Goal: Information Seeking & Learning: Learn about a topic

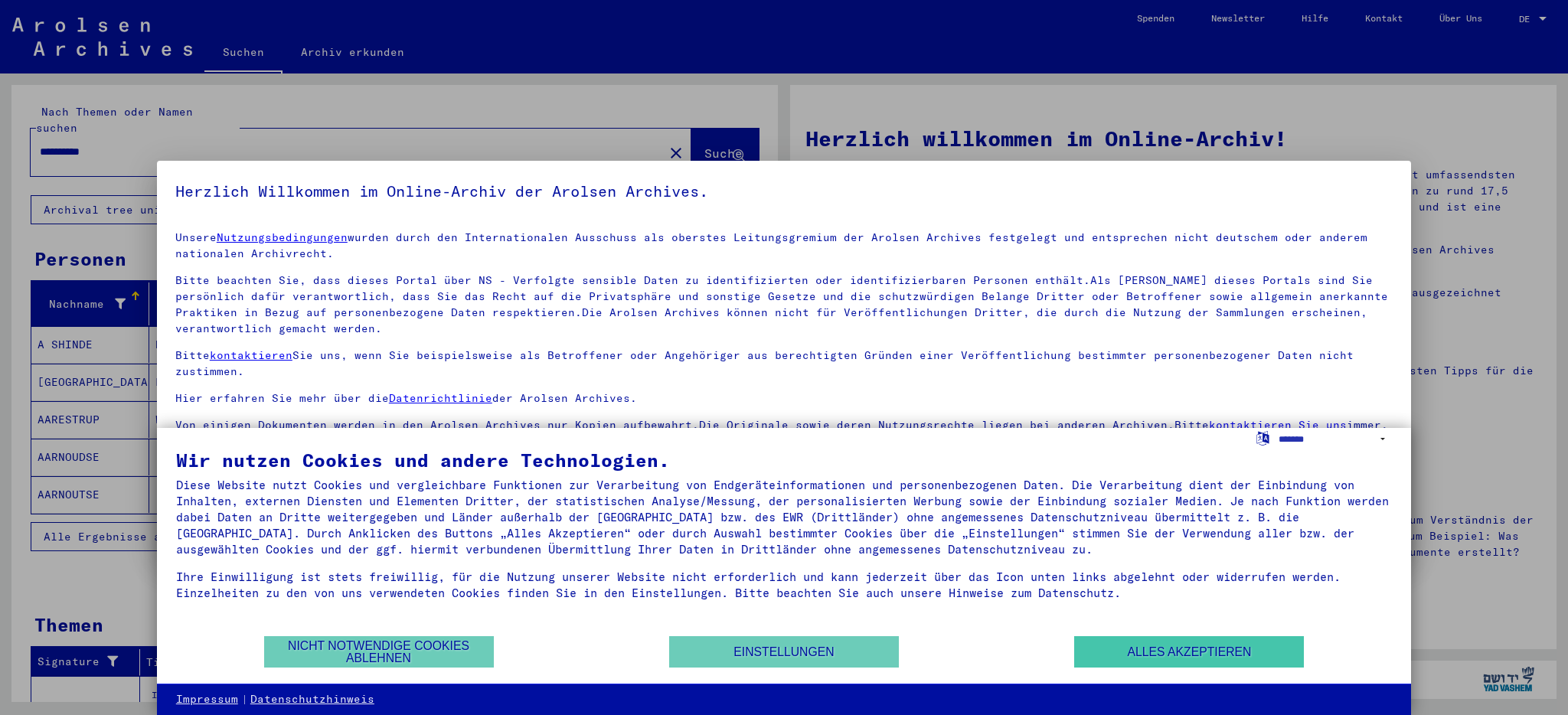
click at [1141, 653] on button "Alles akzeptieren" at bounding box center [1188, 652] width 230 height 32
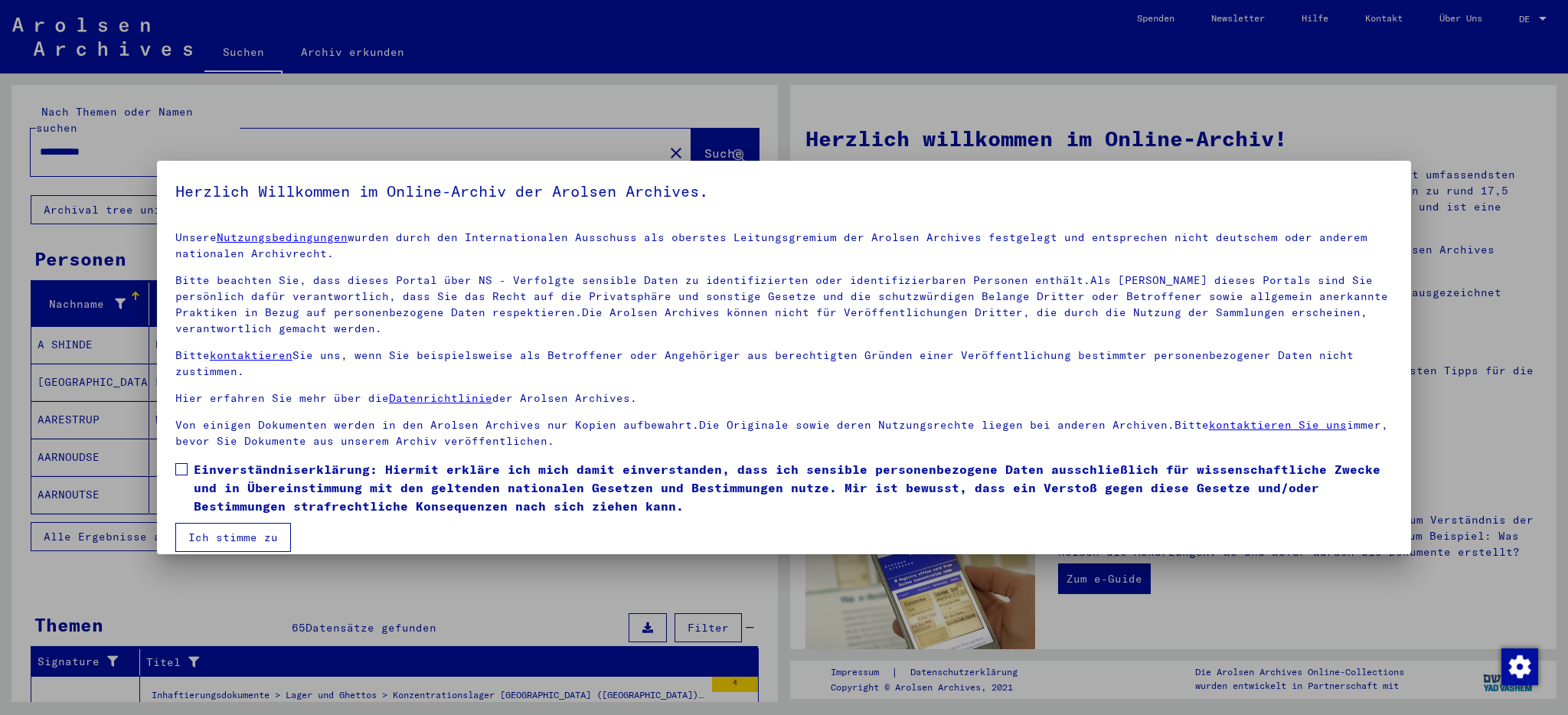
click at [187, 473] on span at bounding box center [181, 469] width 12 height 12
click at [212, 529] on button "Ich stimme zu" at bounding box center [233, 537] width 115 height 29
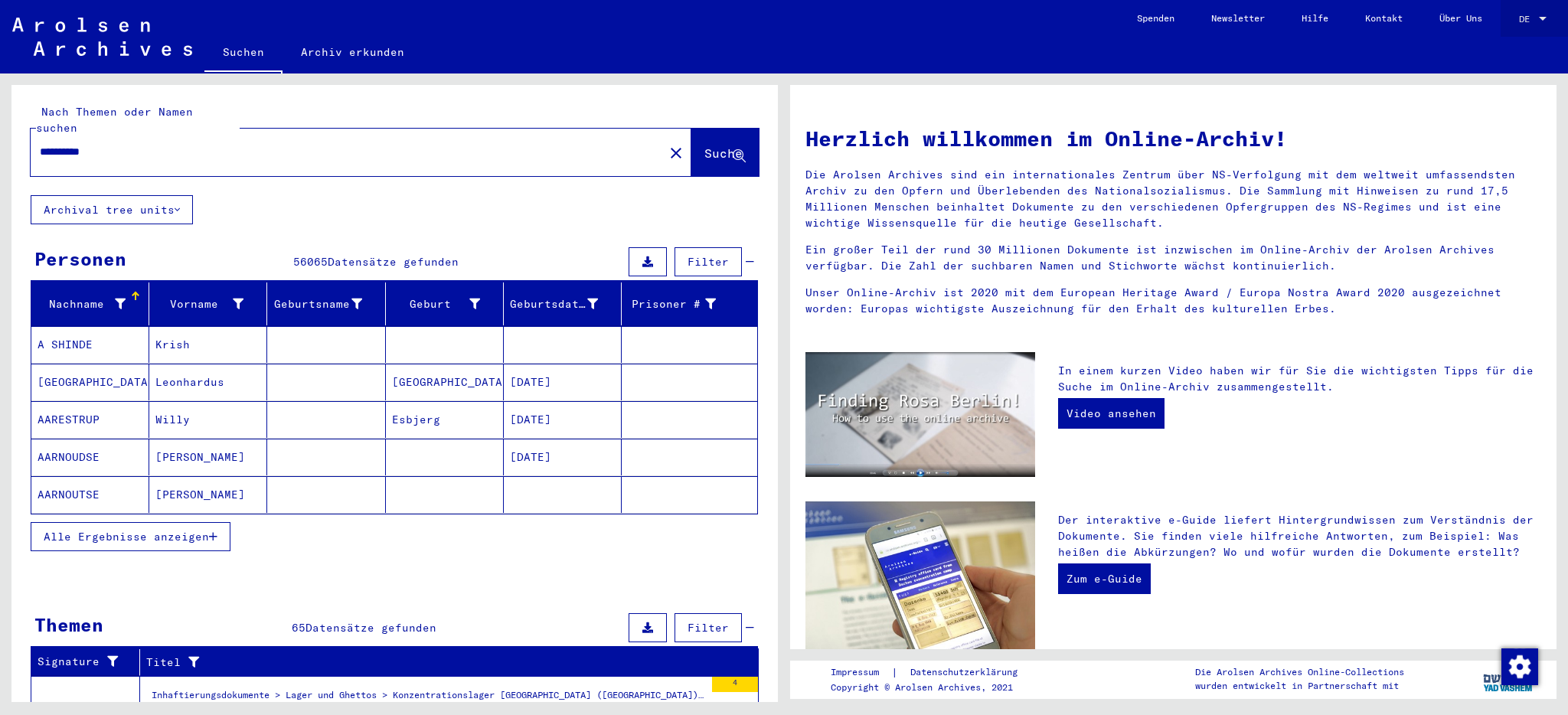
click at [1531, 14] on span "DE" at bounding box center [1528, 18] width 17 height 11
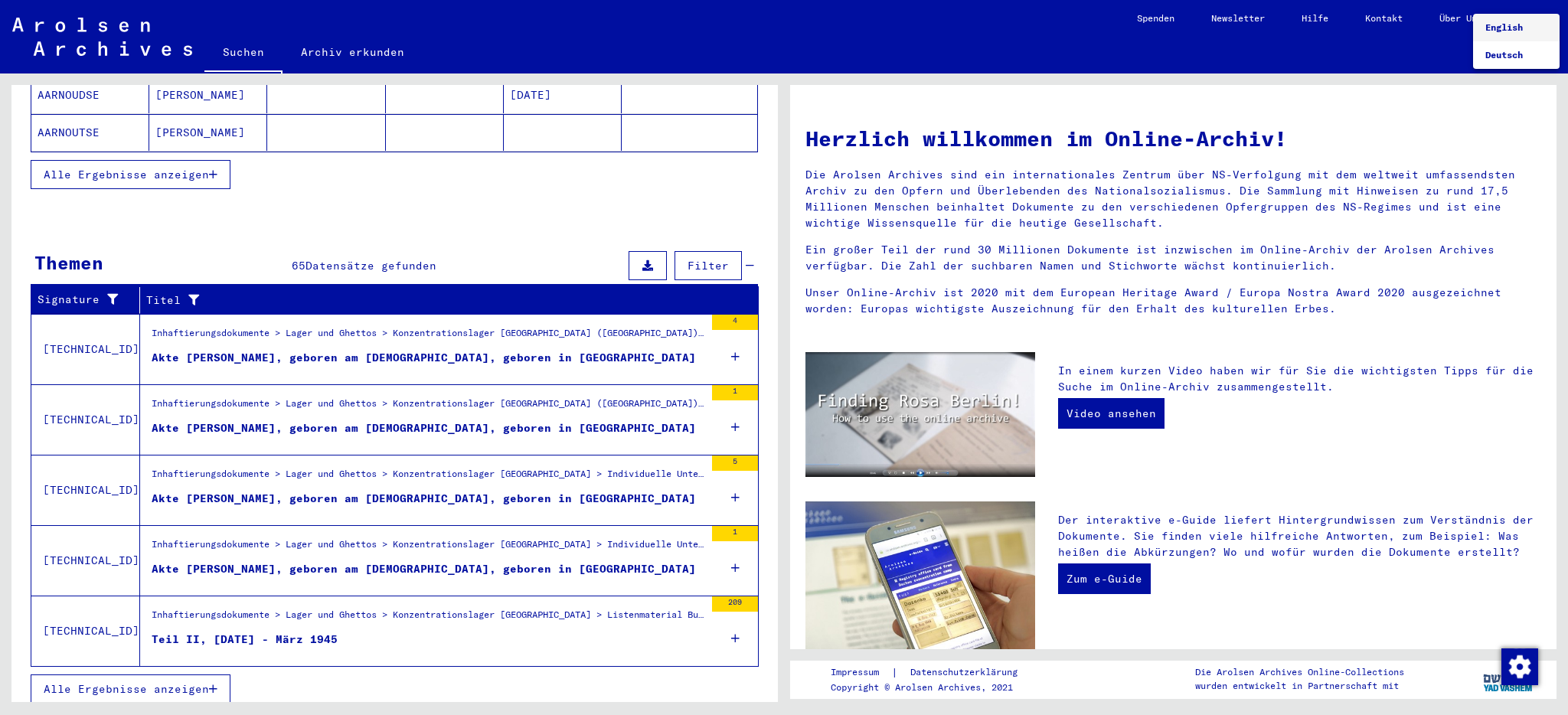
scroll to position [356, 0]
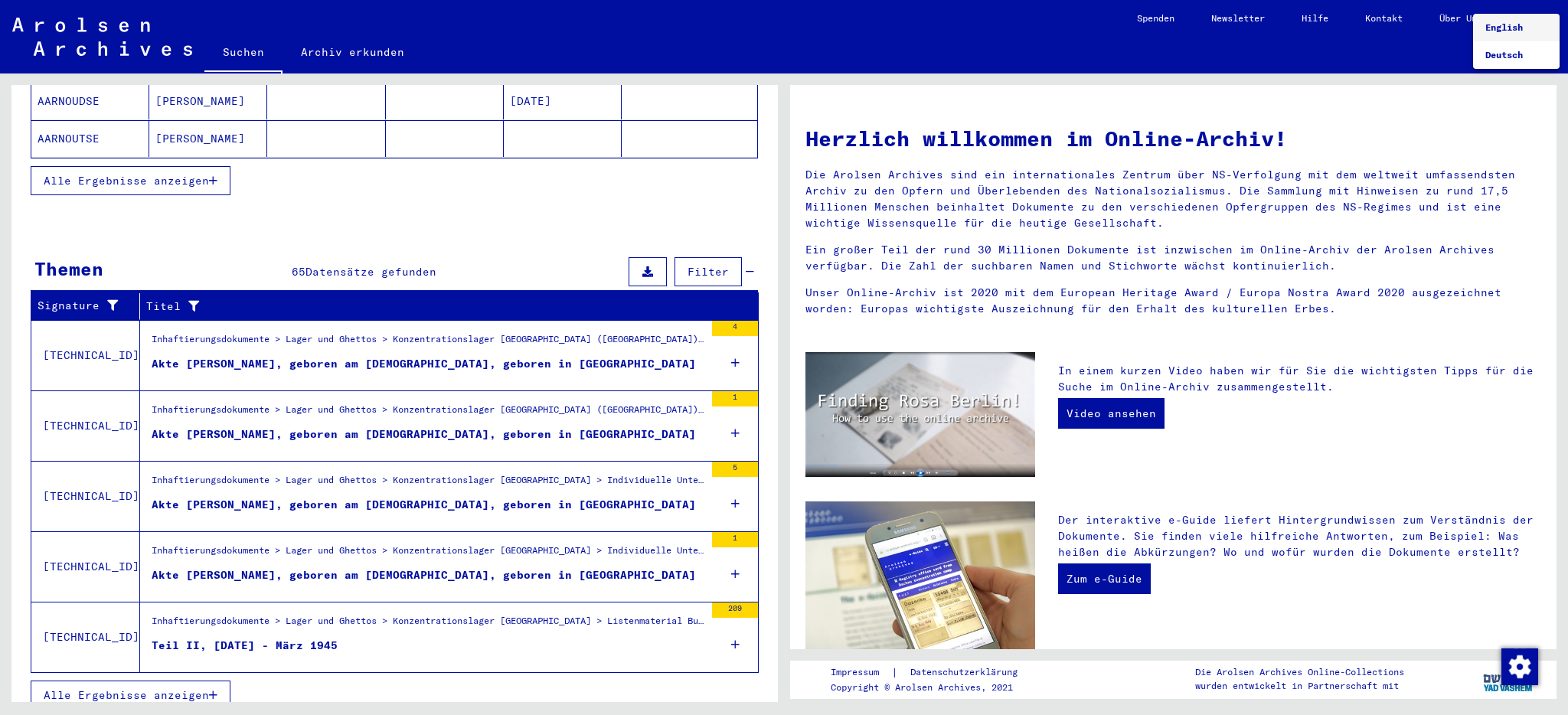
click at [262, 627] on div at bounding box center [784, 358] width 1568 height 715
click at [737, 628] on icon at bounding box center [735, 645] width 9 height 54
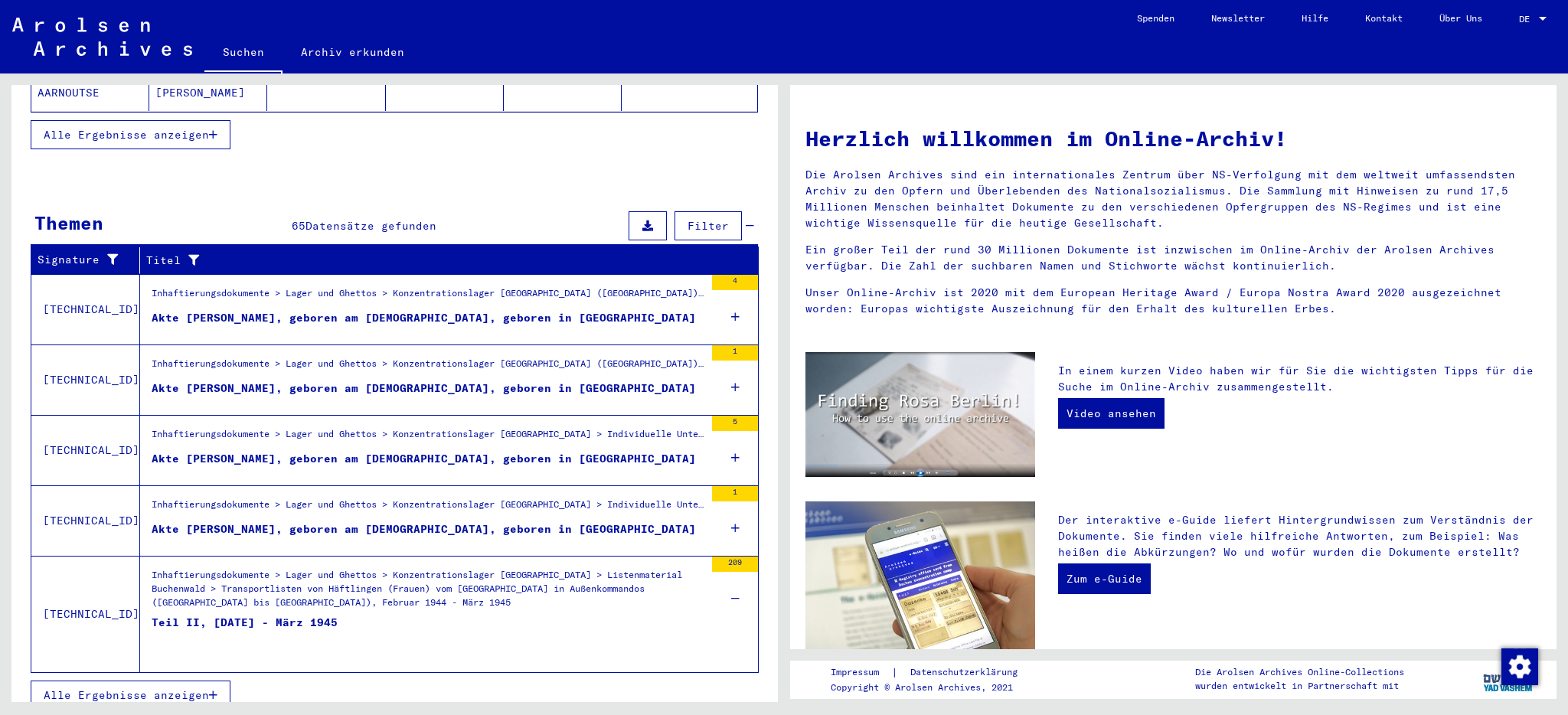
scroll to position [0, 0]
click at [155, 568] on div "Inhaftierungsdokumente > Lager und Ghettos > Konzentrationslager [GEOGRAPHIC_DA…" at bounding box center [428, 591] width 553 height 46
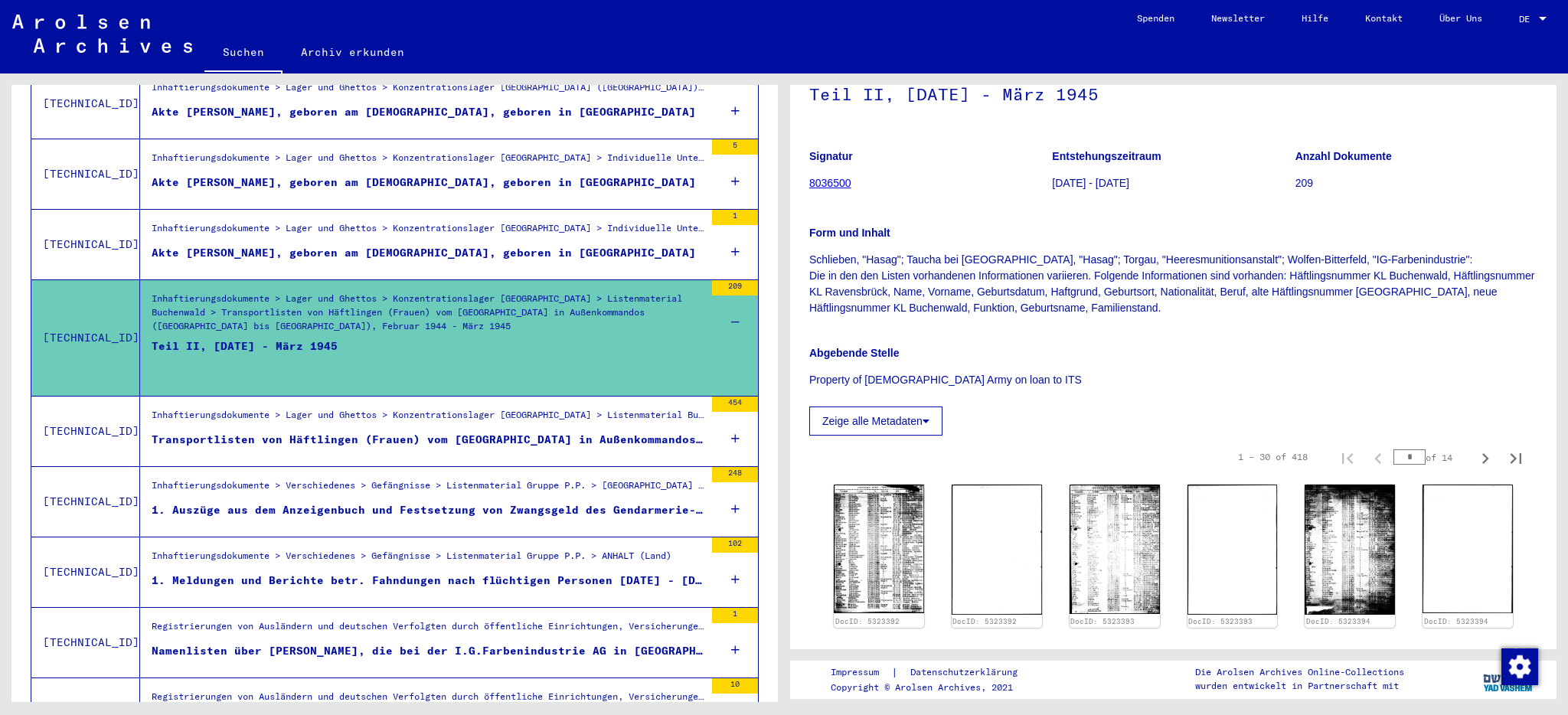
scroll to position [100, 0]
click at [865, 545] on img at bounding box center [879, 547] width 95 height 136
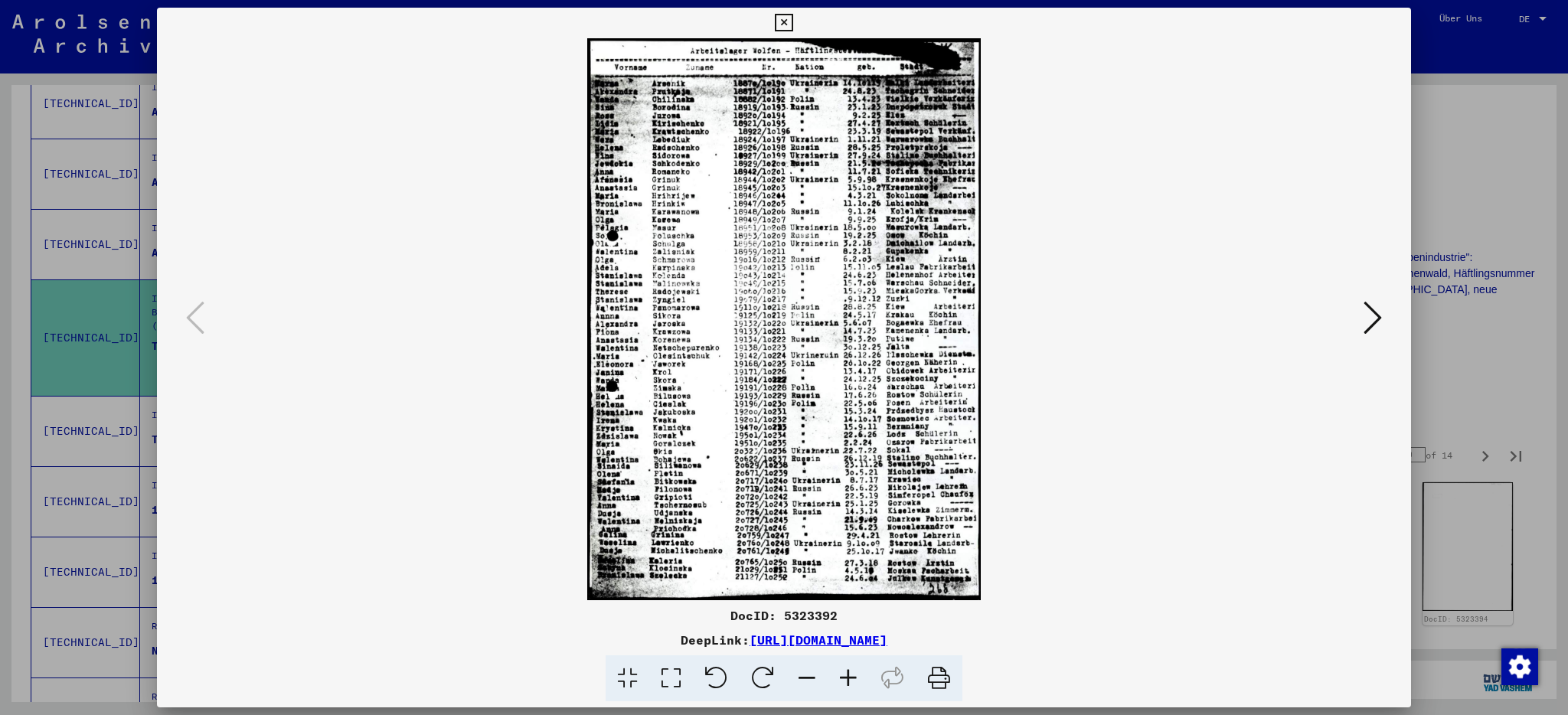
scroll to position [0, 0]
click at [792, 22] on icon at bounding box center [784, 22] width 17 height 18
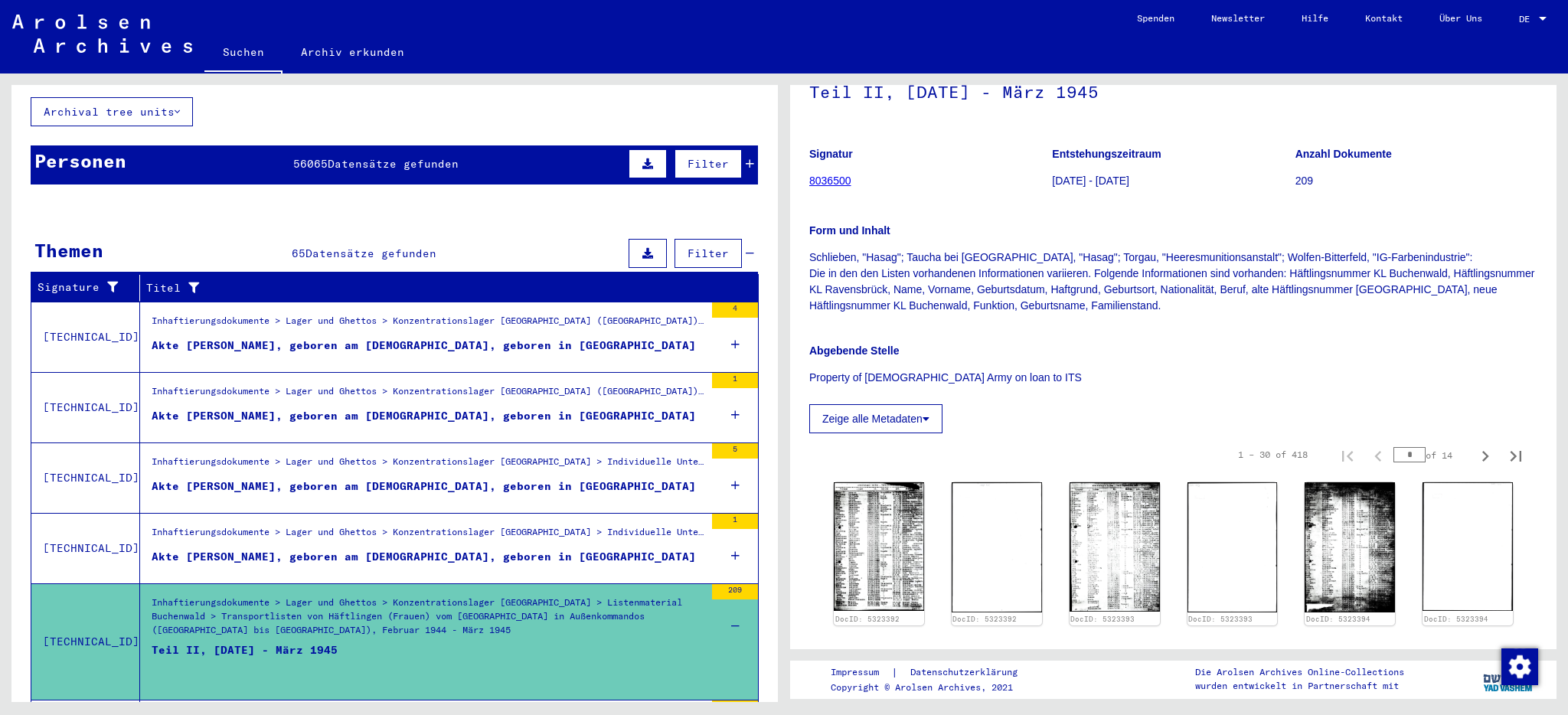
scroll to position [100, 0]
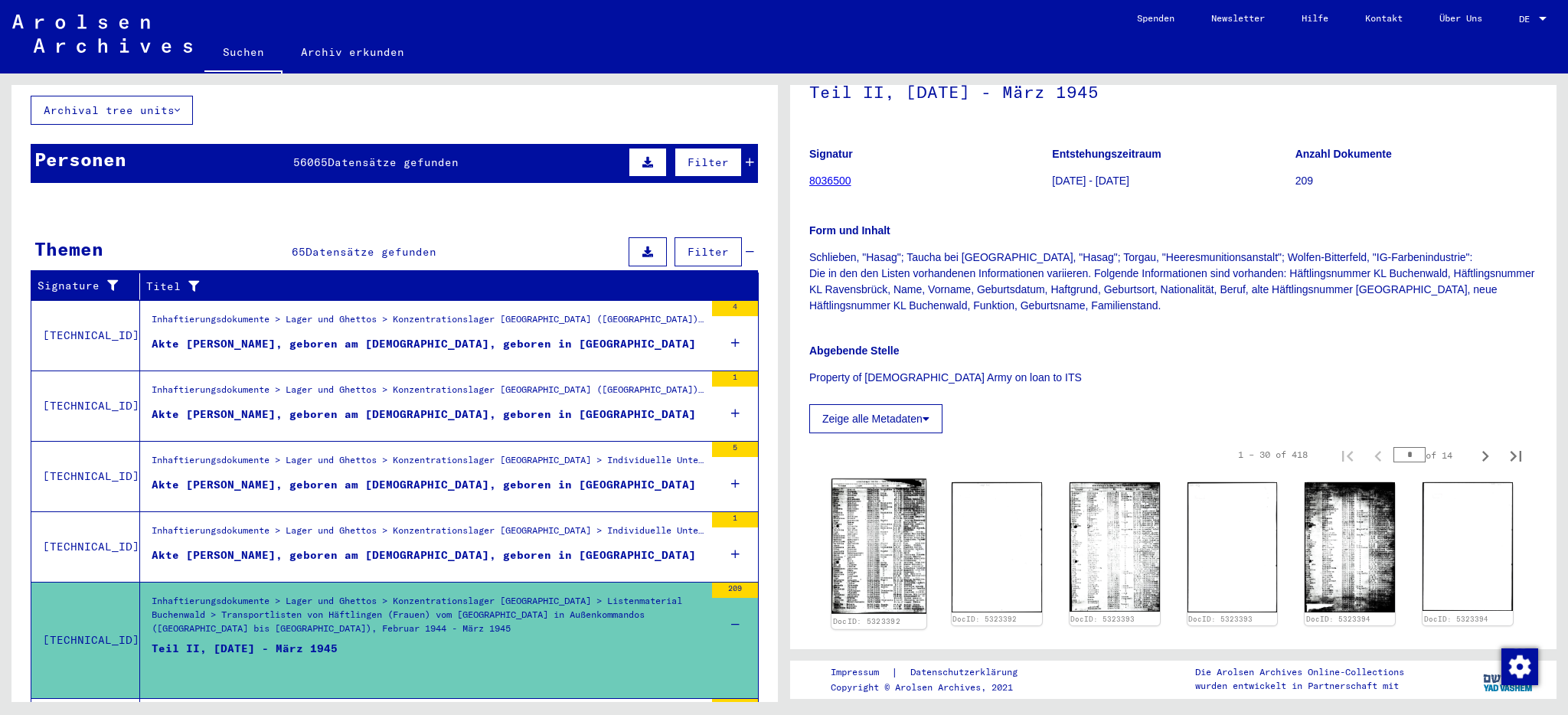
click at [888, 550] on img at bounding box center [879, 547] width 95 height 136
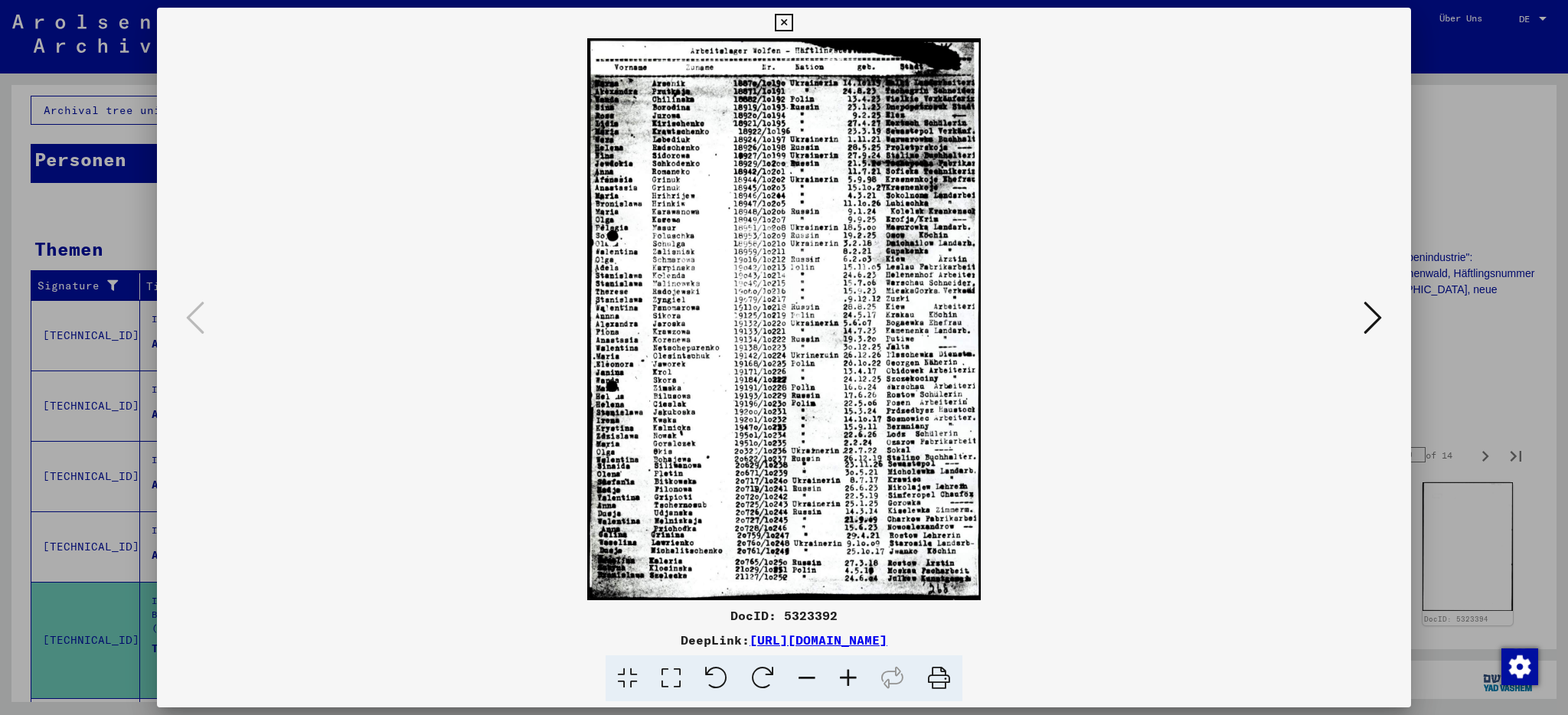
click at [847, 673] on icon at bounding box center [848, 678] width 41 height 47
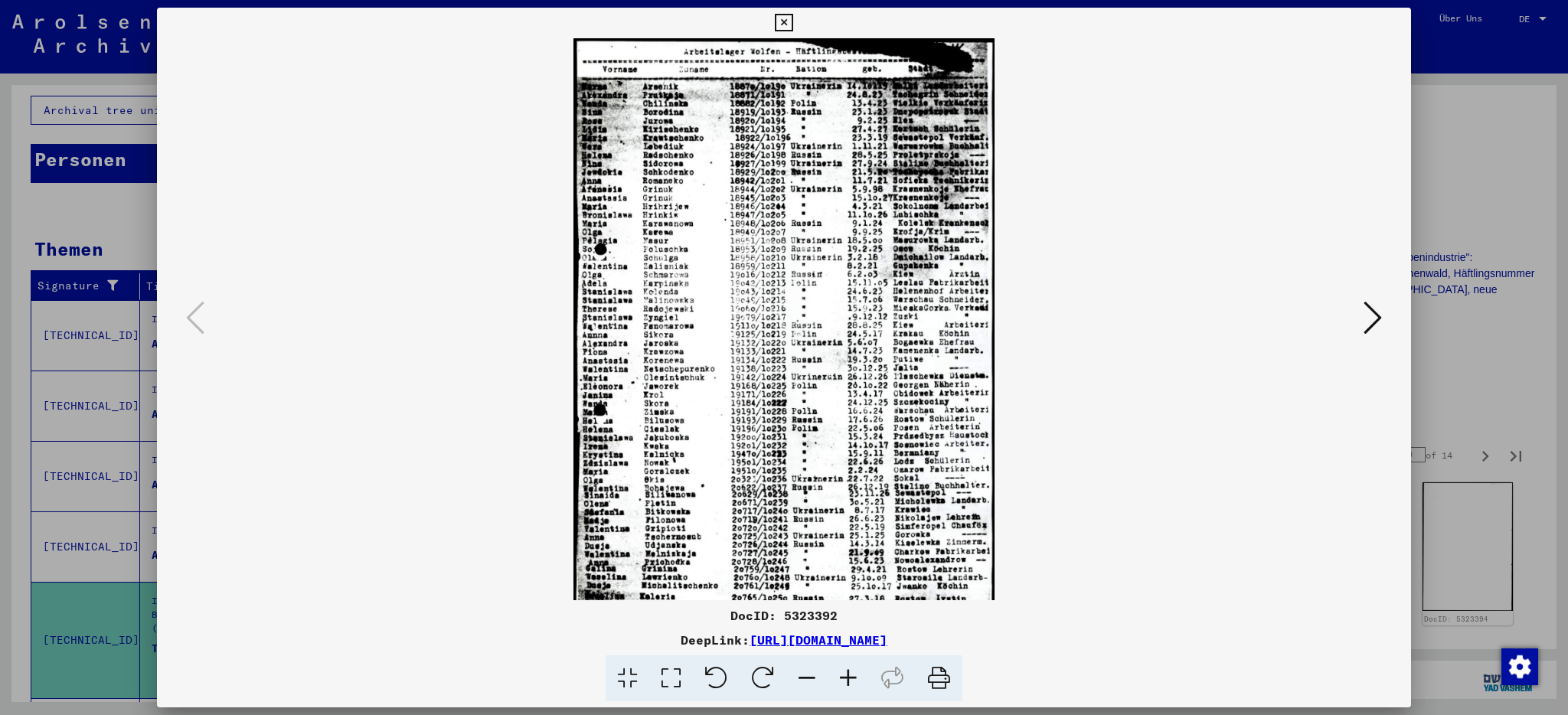
click at [847, 673] on icon at bounding box center [848, 678] width 41 height 47
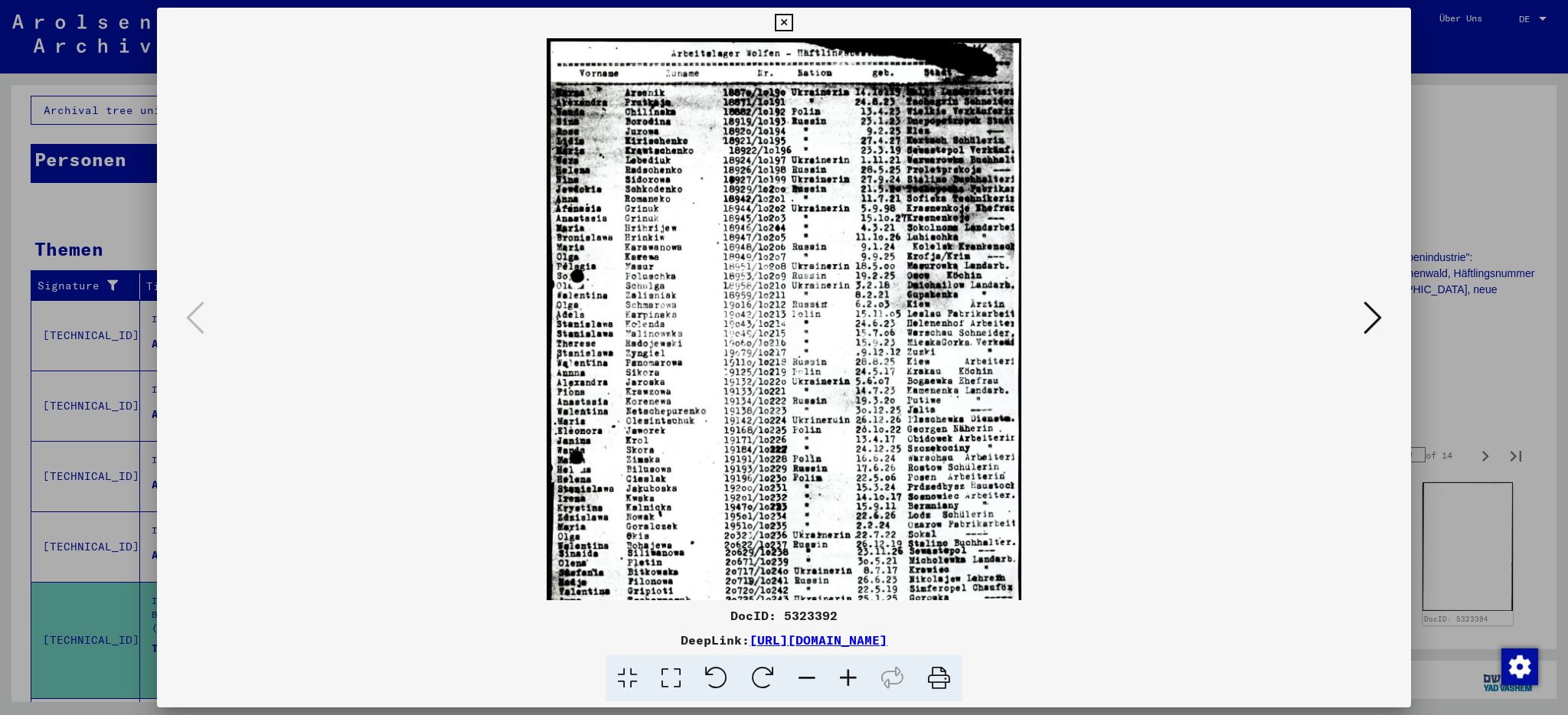
click at [847, 673] on icon at bounding box center [848, 678] width 41 height 47
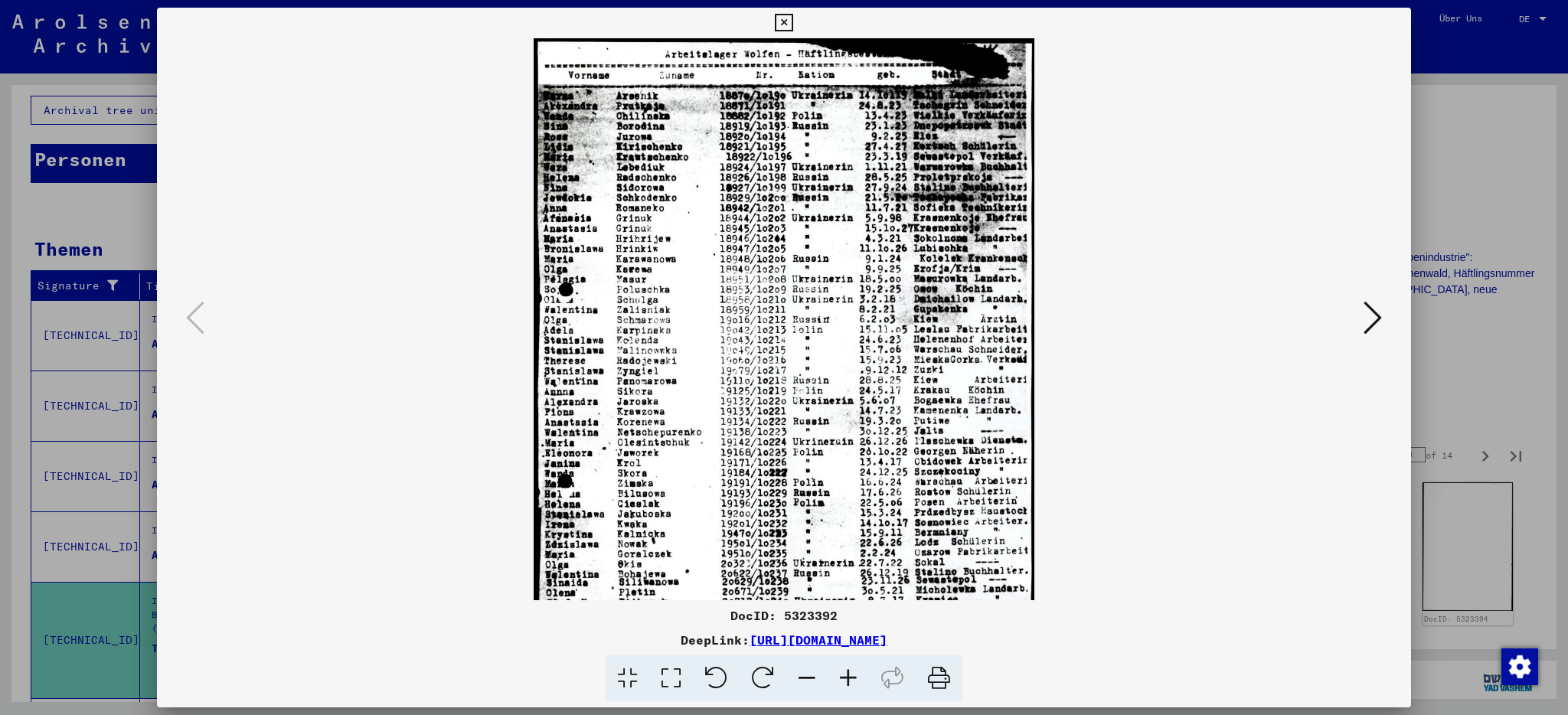
click at [847, 673] on icon at bounding box center [848, 678] width 41 height 47
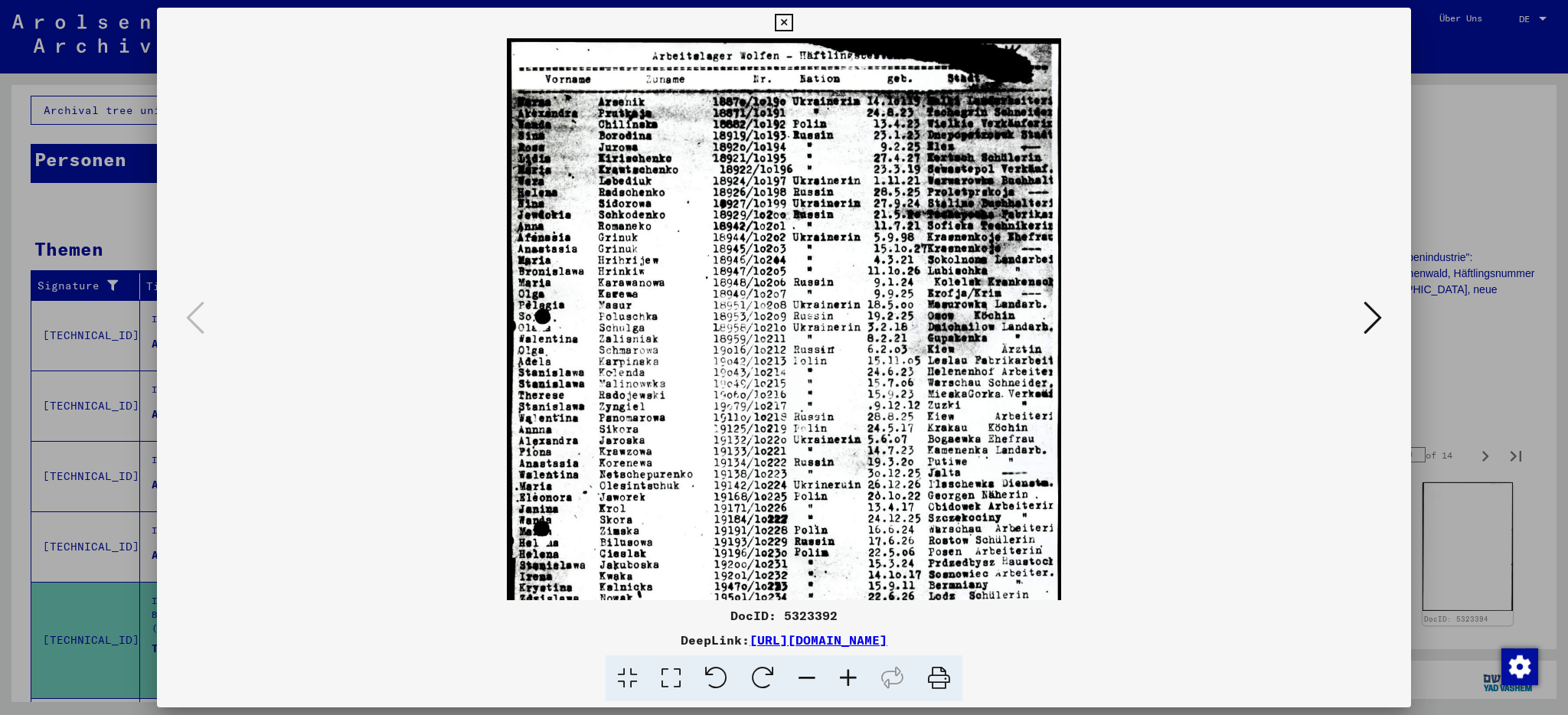
click at [847, 673] on icon at bounding box center [848, 678] width 41 height 47
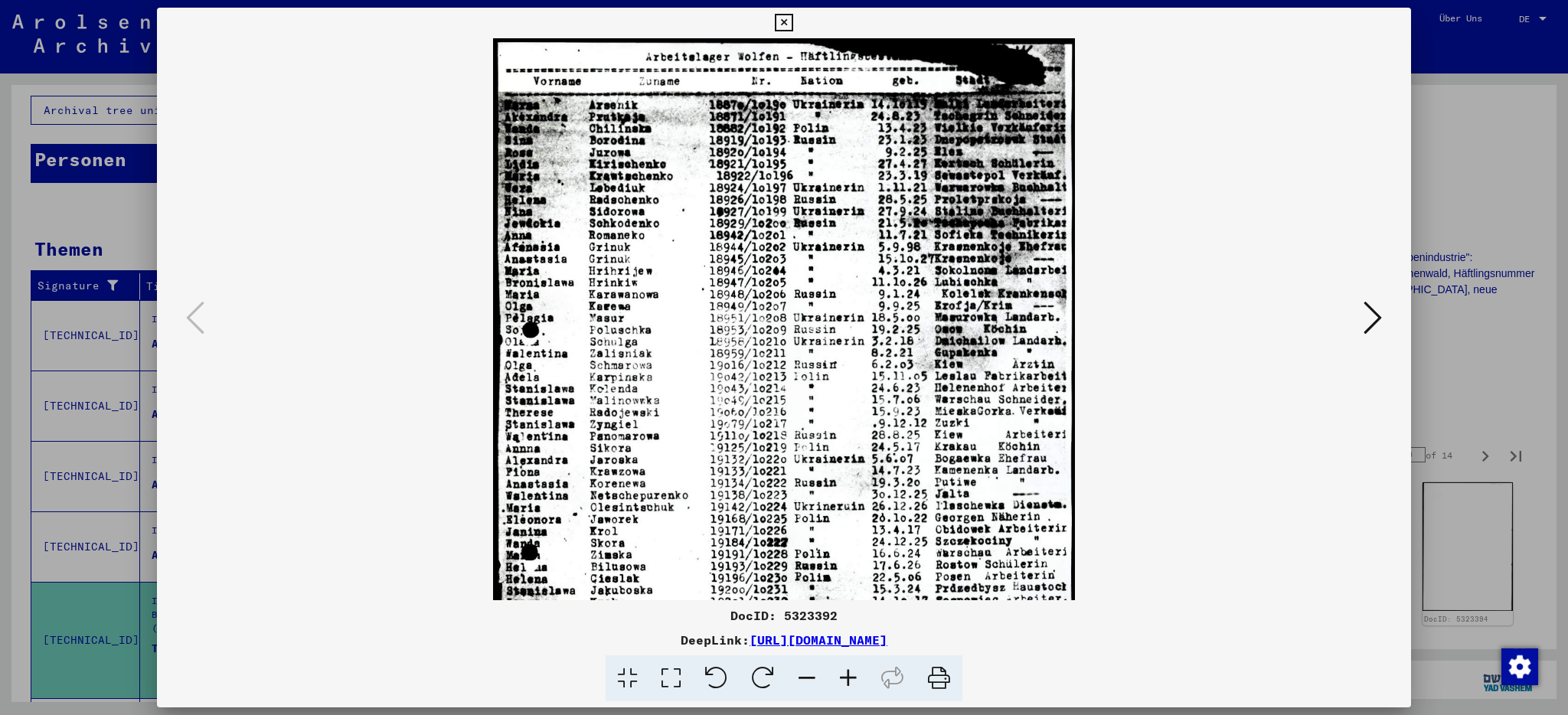
click at [847, 673] on icon at bounding box center [848, 678] width 41 height 47
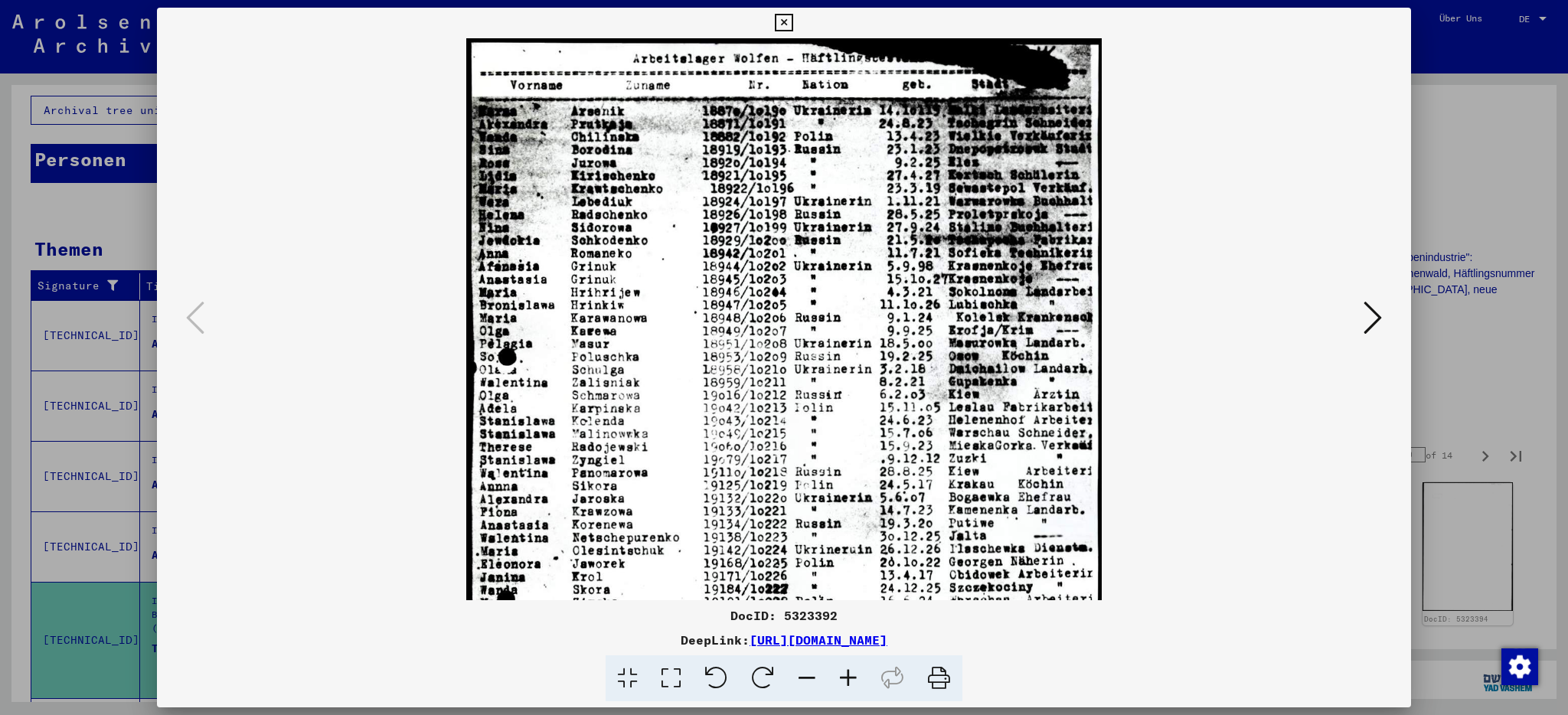
click at [847, 673] on icon at bounding box center [848, 678] width 41 height 47
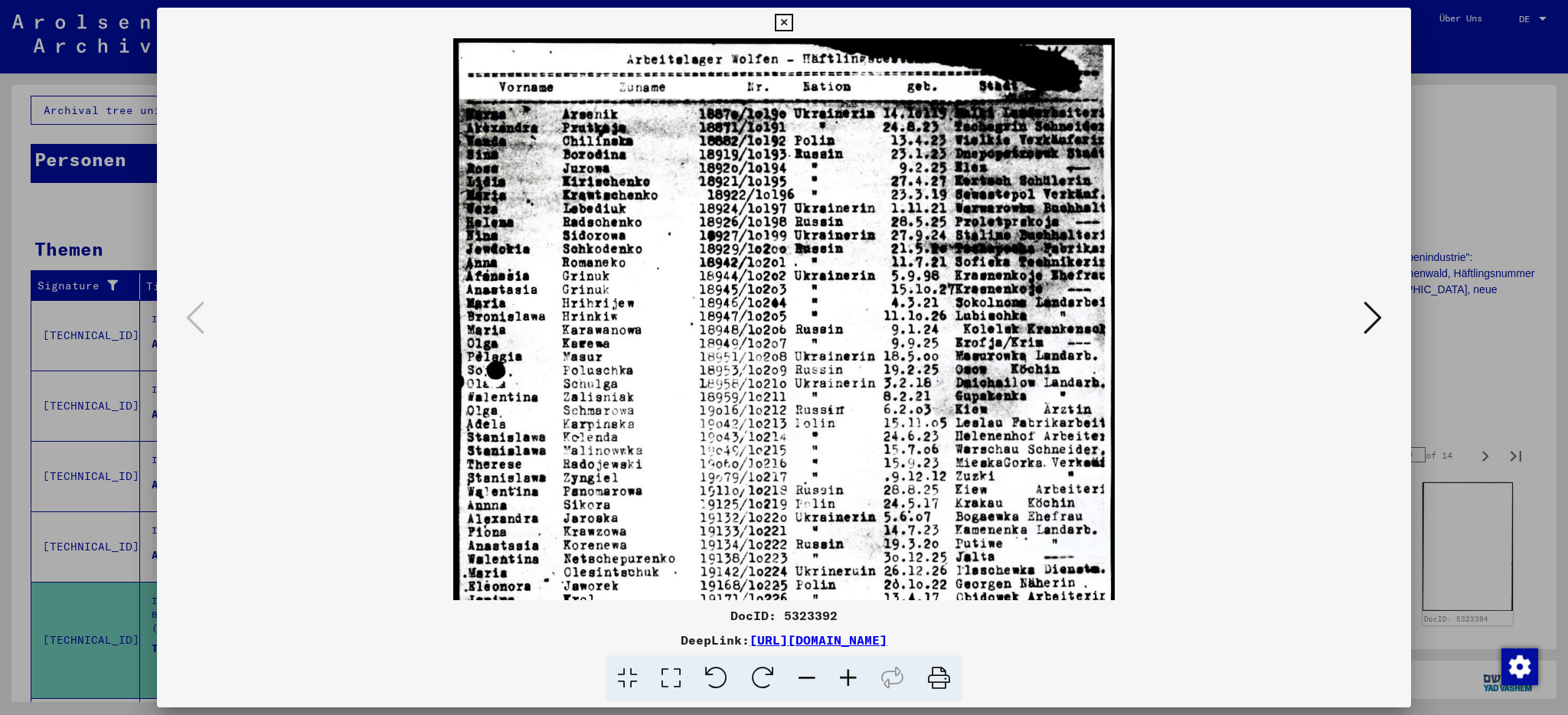
click at [847, 673] on icon at bounding box center [848, 678] width 41 height 47
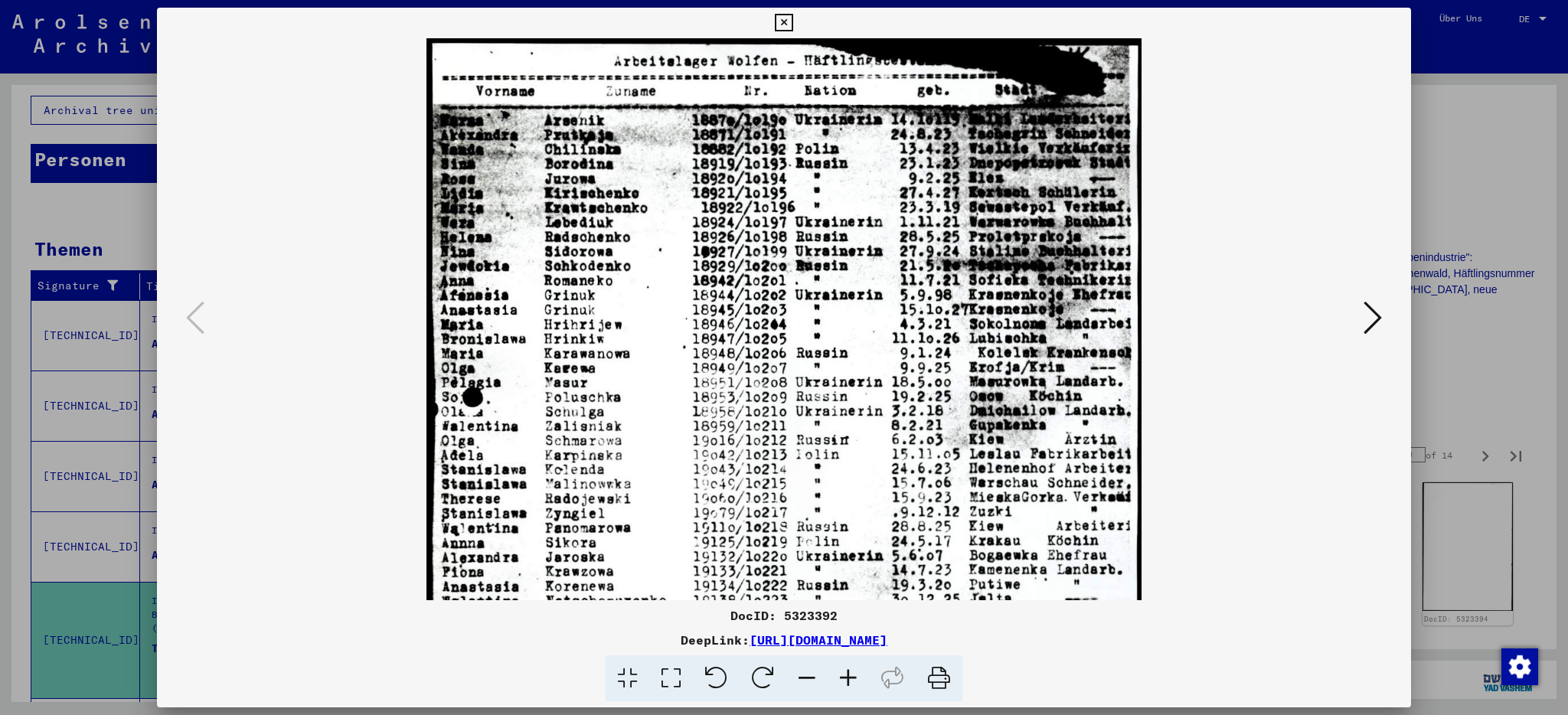
click at [847, 673] on icon at bounding box center [848, 678] width 41 height 47
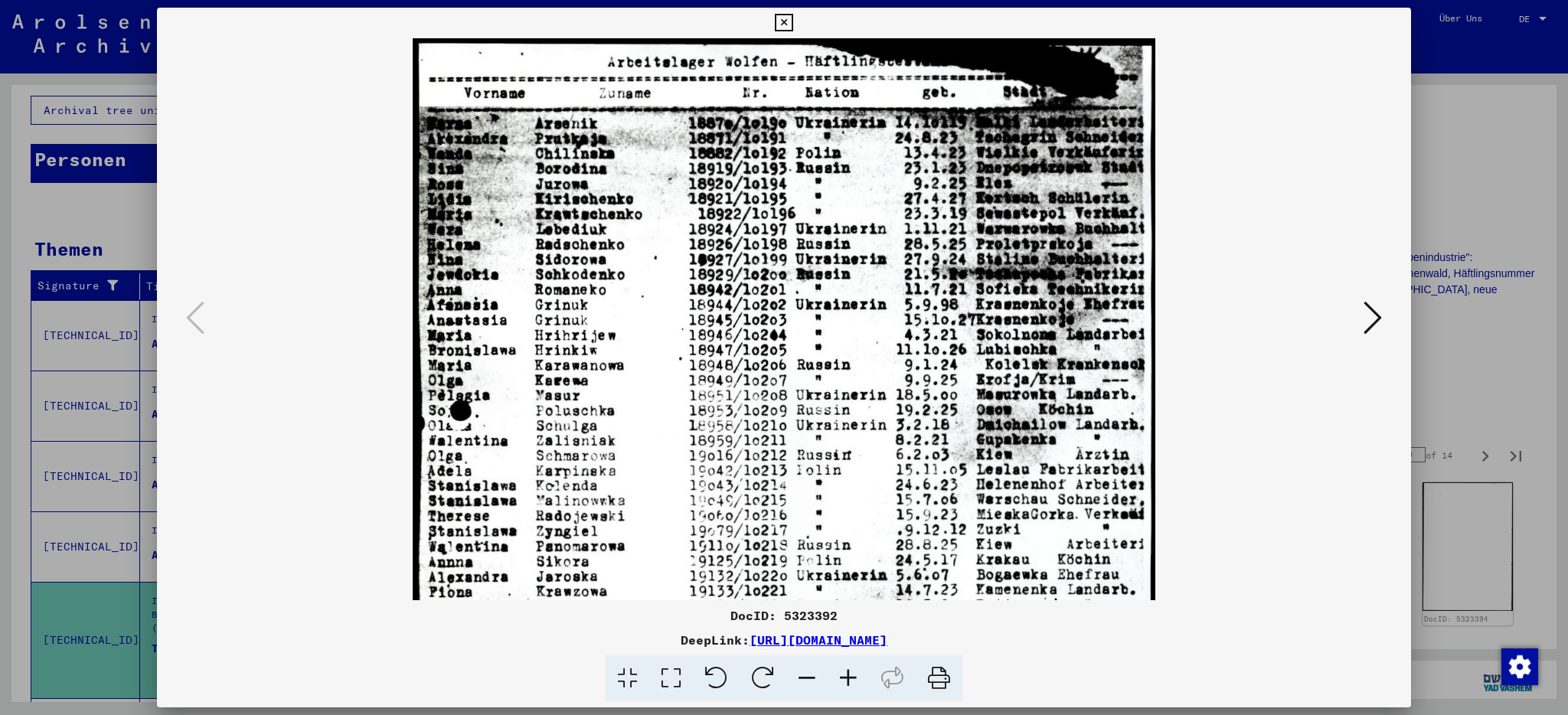
scroll to position [0, 0]
click at [1378, 316] on icon at bounding box center [1373, 317] width 18 height 37
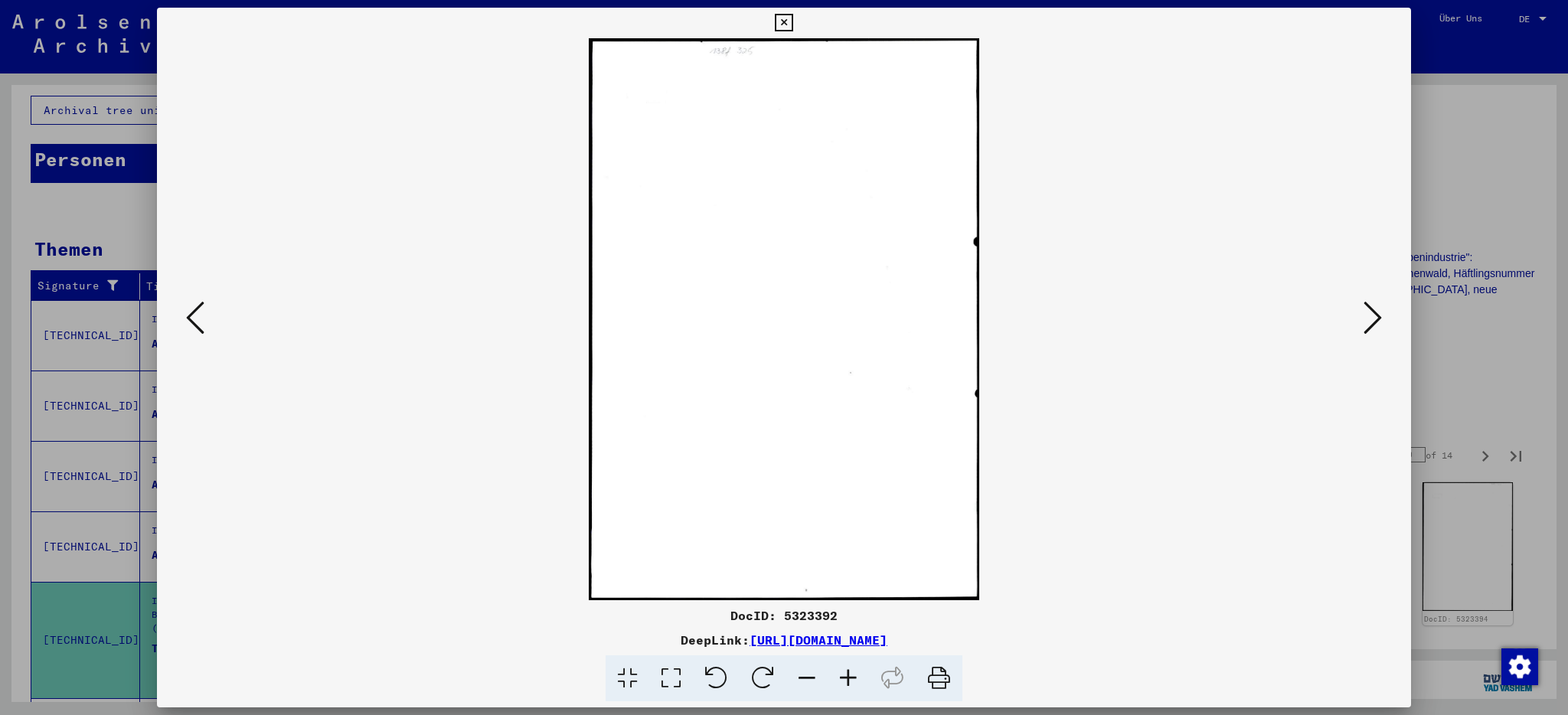
click at [1378, 316] on icon at bounding box center [1373, 317] width 18 height 37
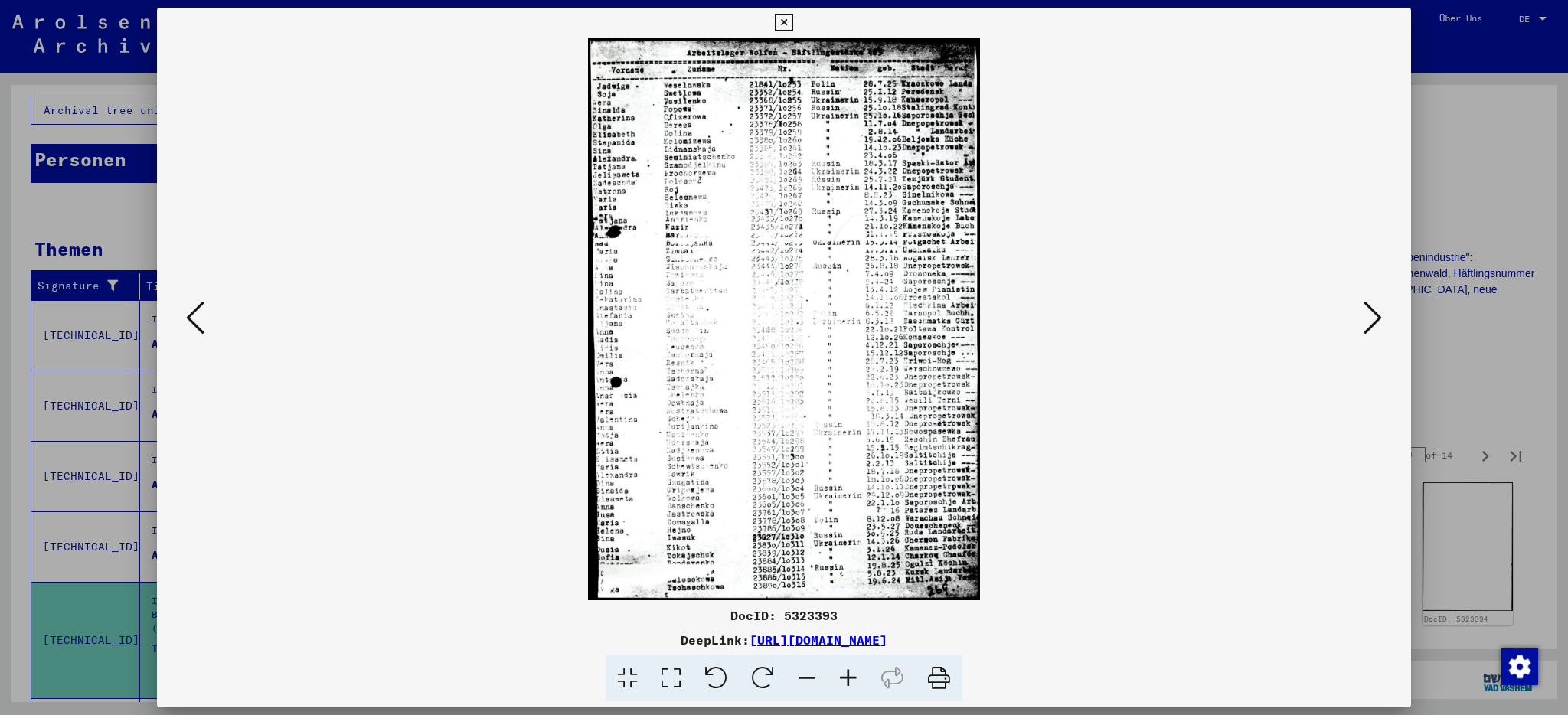
click at [849, 676] on icon at bounding box center [848, 678] width 41 height 47
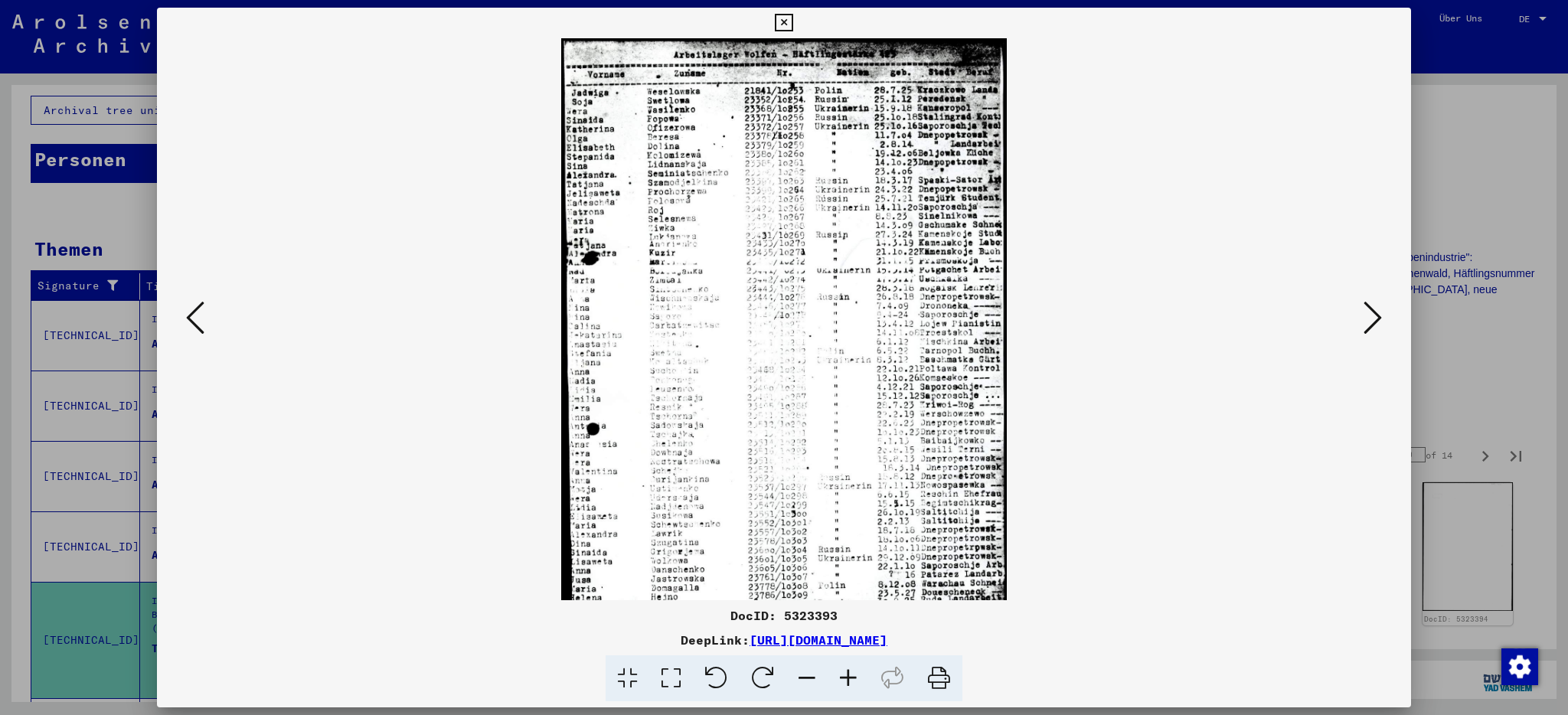
click at [849, 676] on icon at bounding box center [848, 678] width 41 height 47
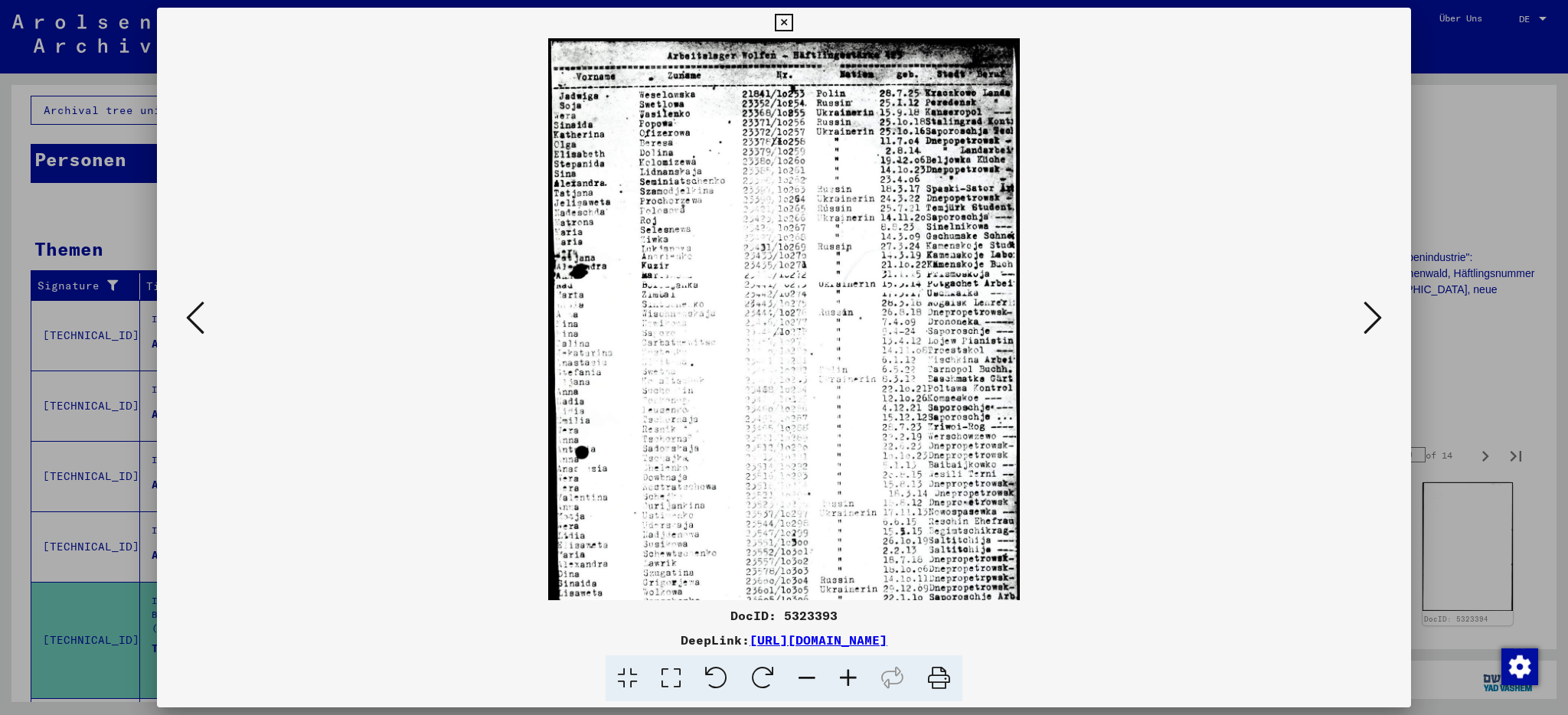
click at [849, 676] on icon at bounding box center [848, 678] width 41 height 47
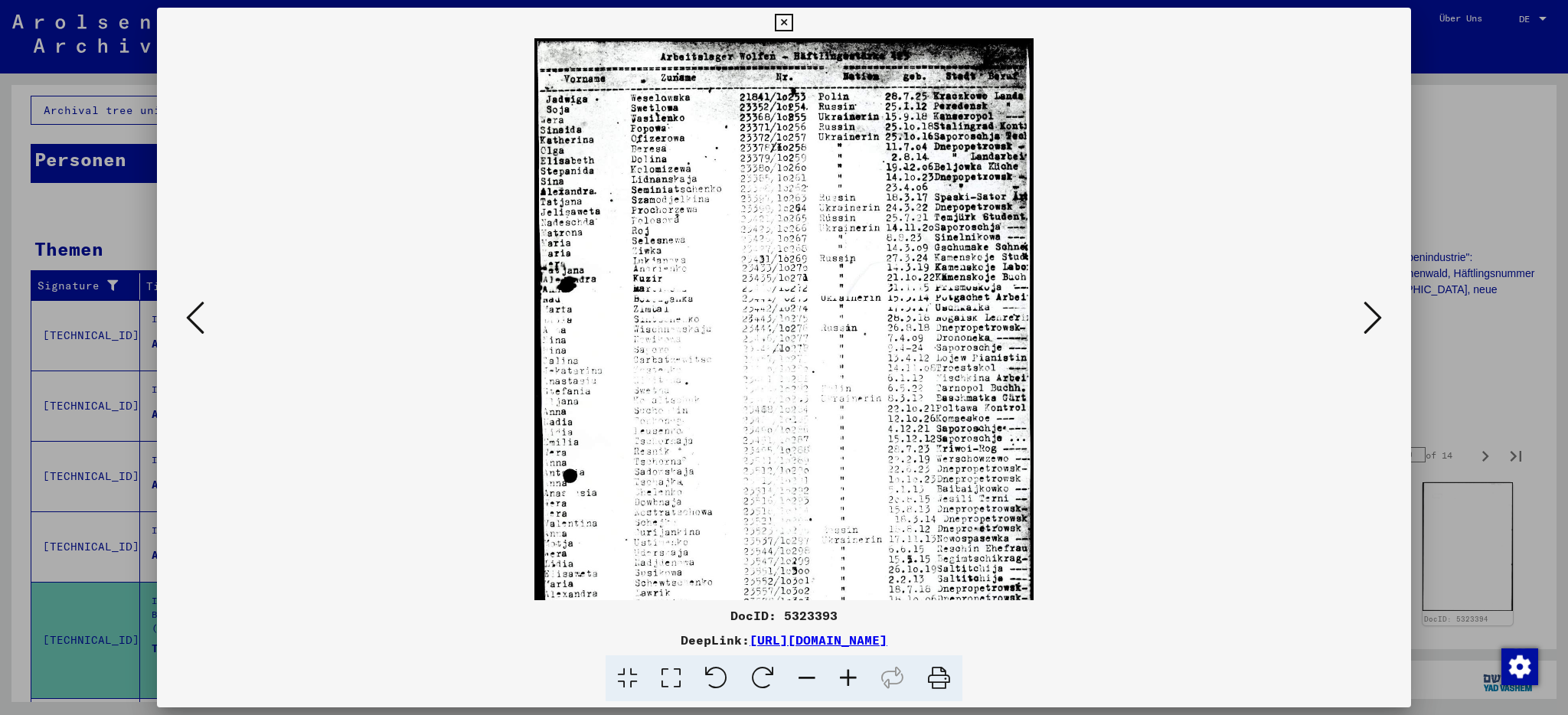
click at [849, 676] on icon at bounding box center [848, 678] width 41 height 47
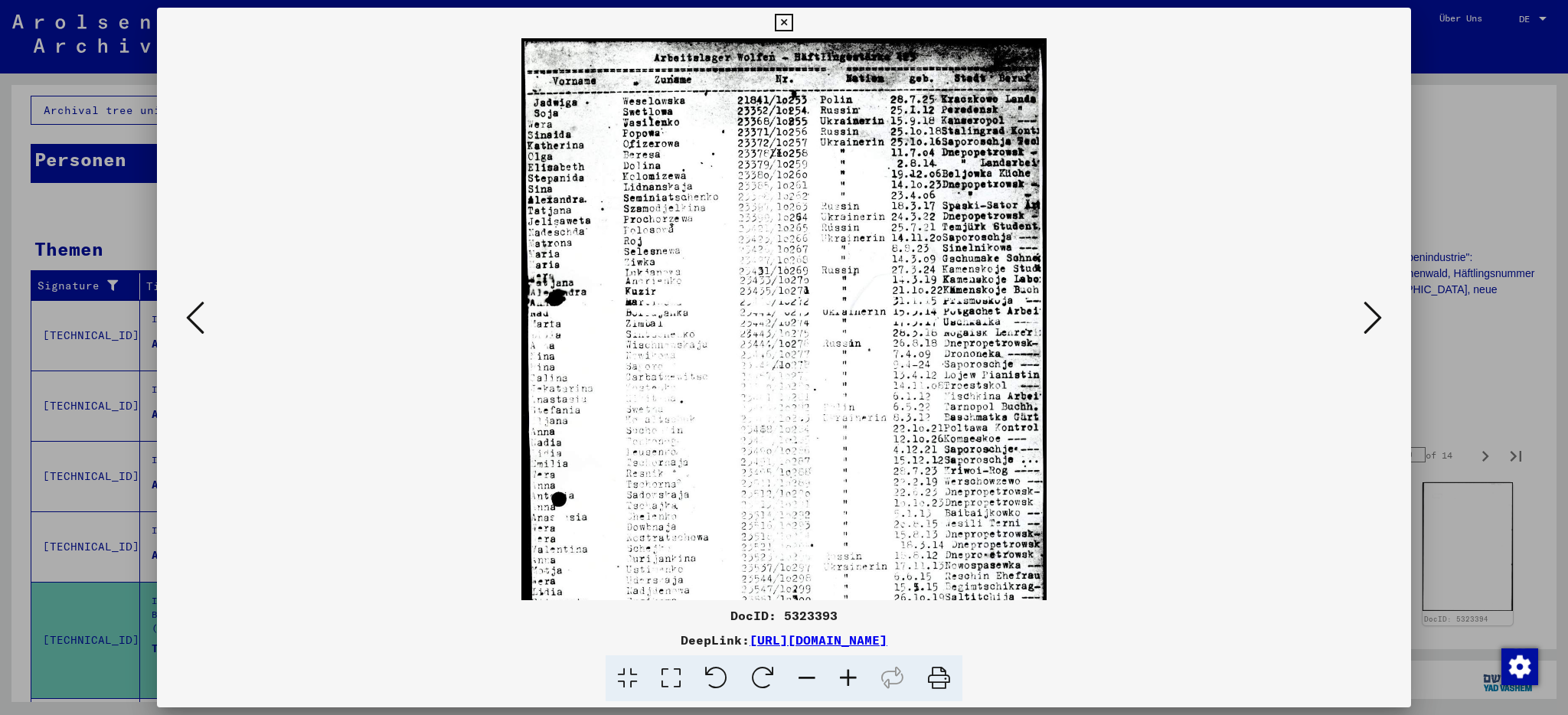
click at [849, 676] on icon at bounding box center [848, 678] width 41 height 47
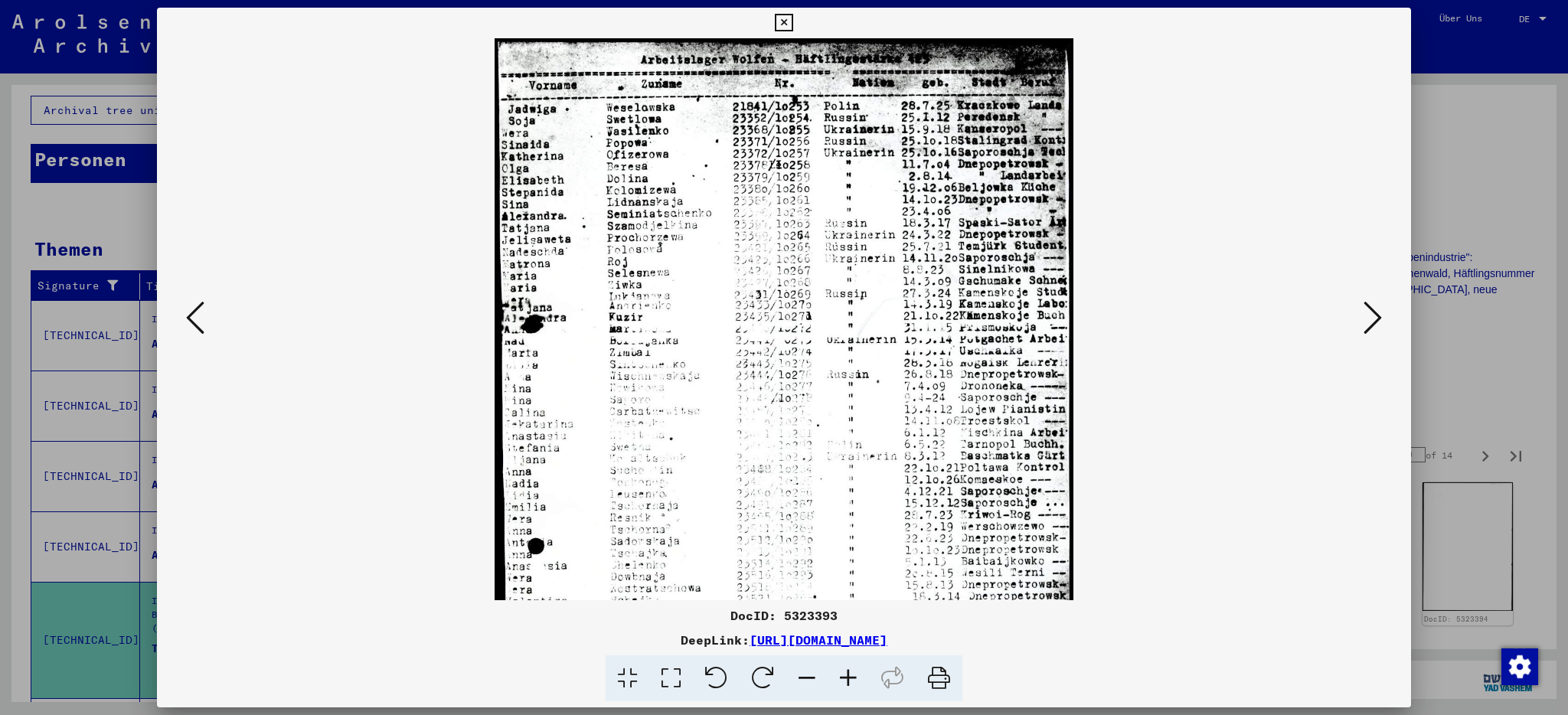
click at [849, 676] on icon at bounding box center [848, 678] width 41 height 47
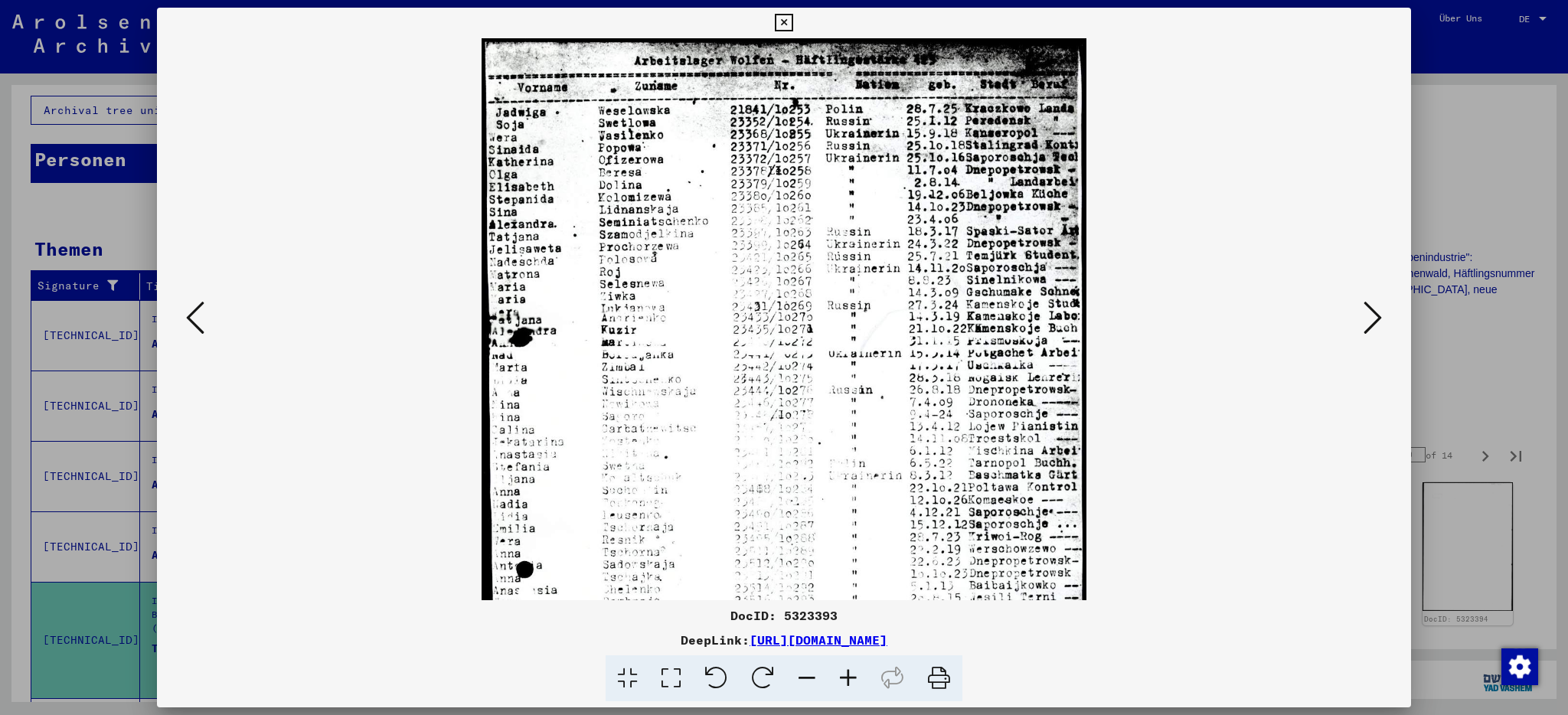
click at [849, 676] on icon at bounding box center [848, 678] width 41 height 47
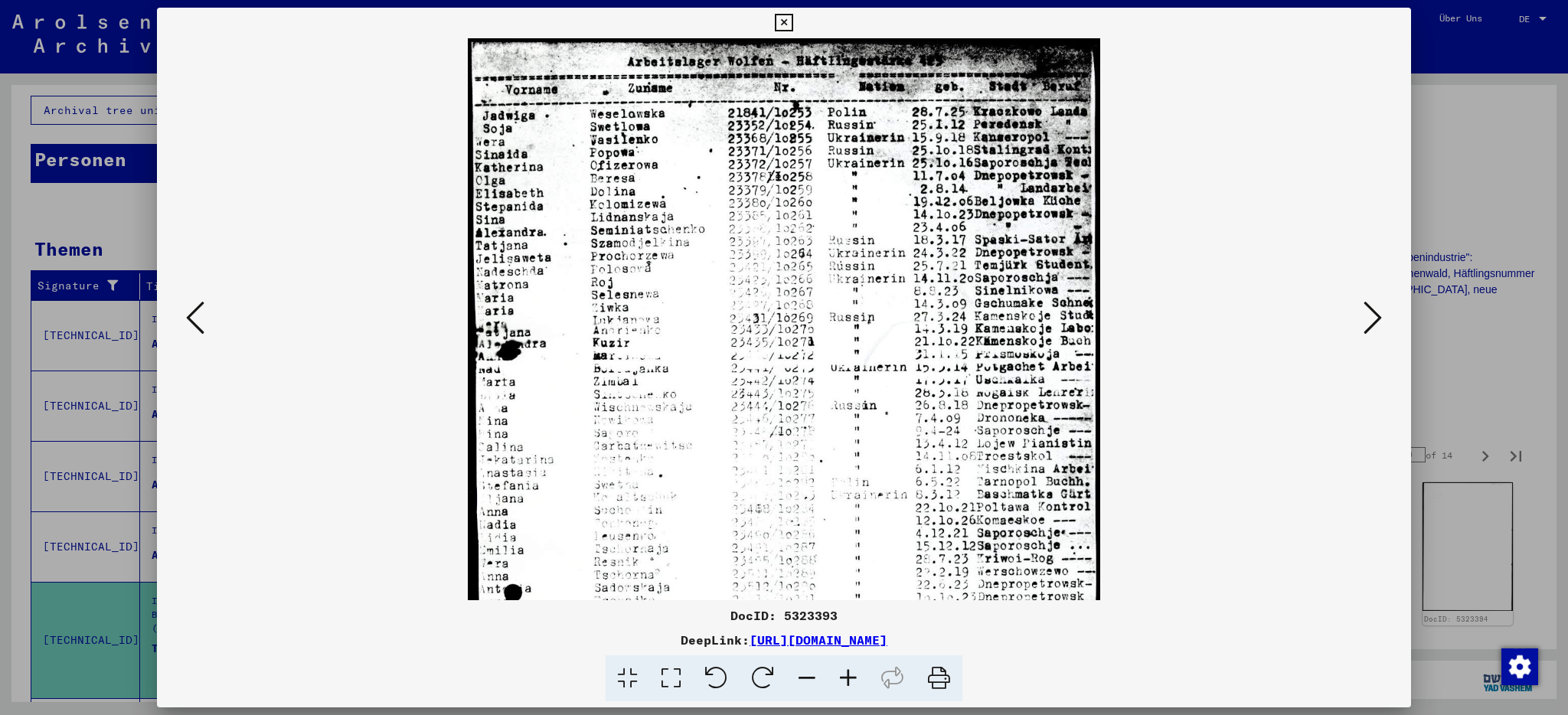
click at [849, 676] on icon at bounding box center [848, 678] width 41 height 47
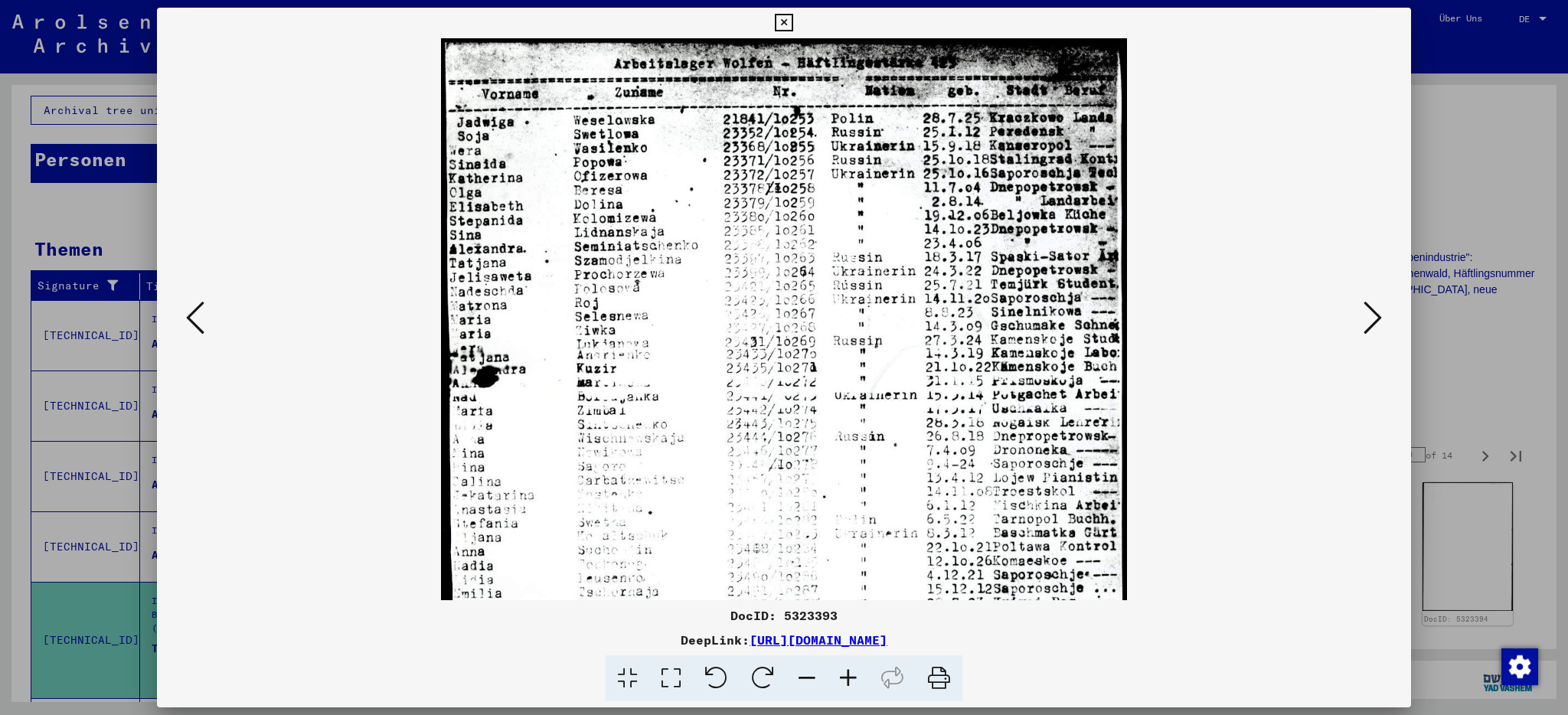
click at [849, 676] on icon at bounding box center [848, 678] width 41 height 47
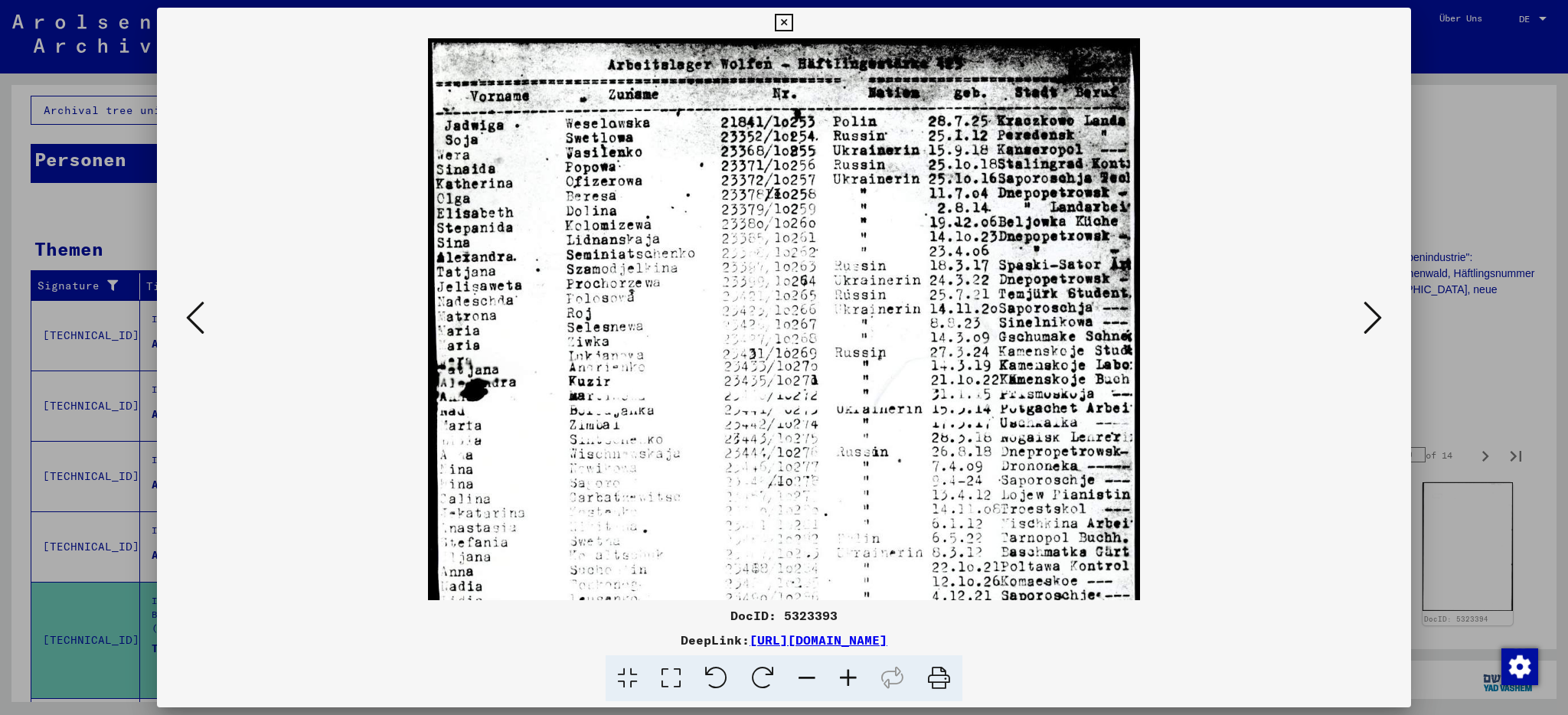
click at [849, 676] on icon at bounding box center [848, 678] width 41 height 47
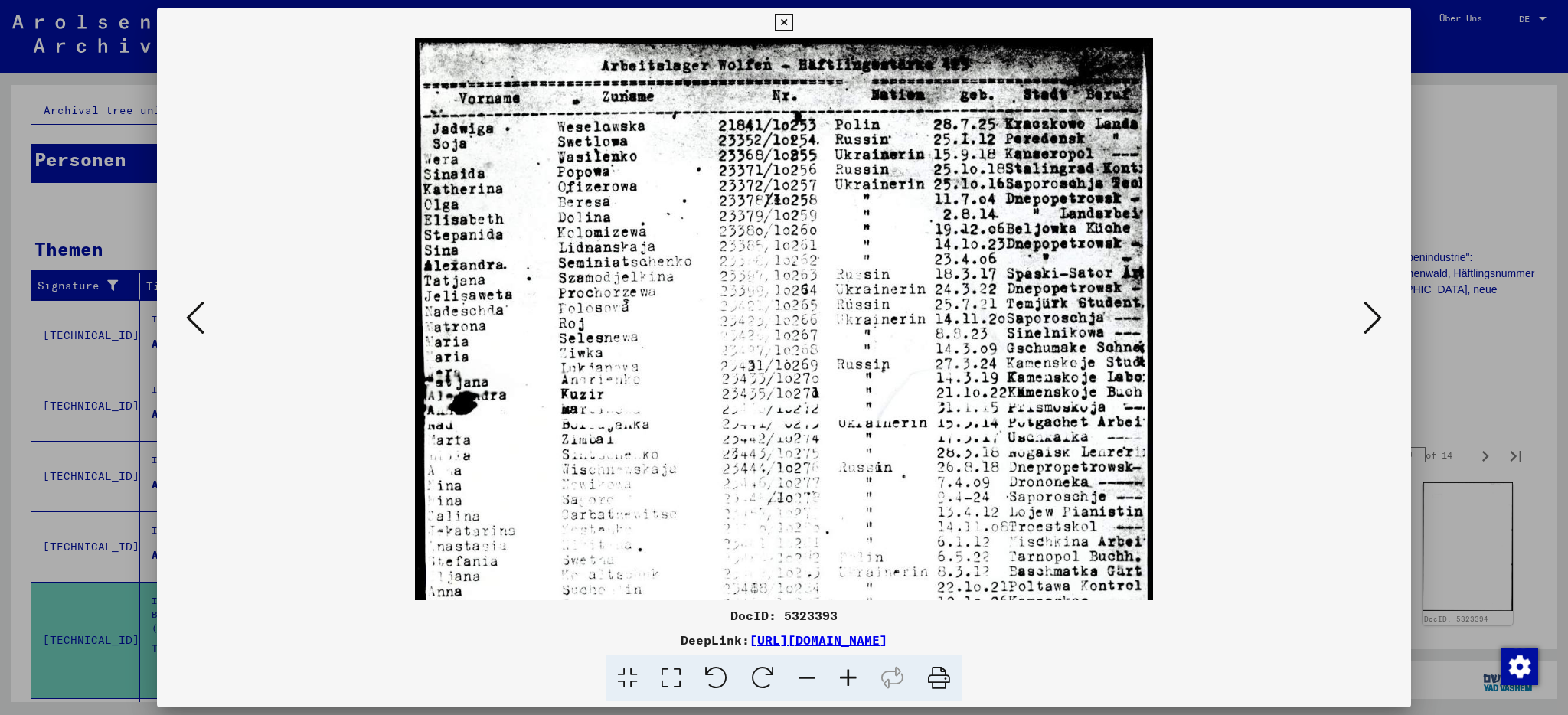
click at [849, 676] on icon at bounding box center [848, 678] width 41 height 47
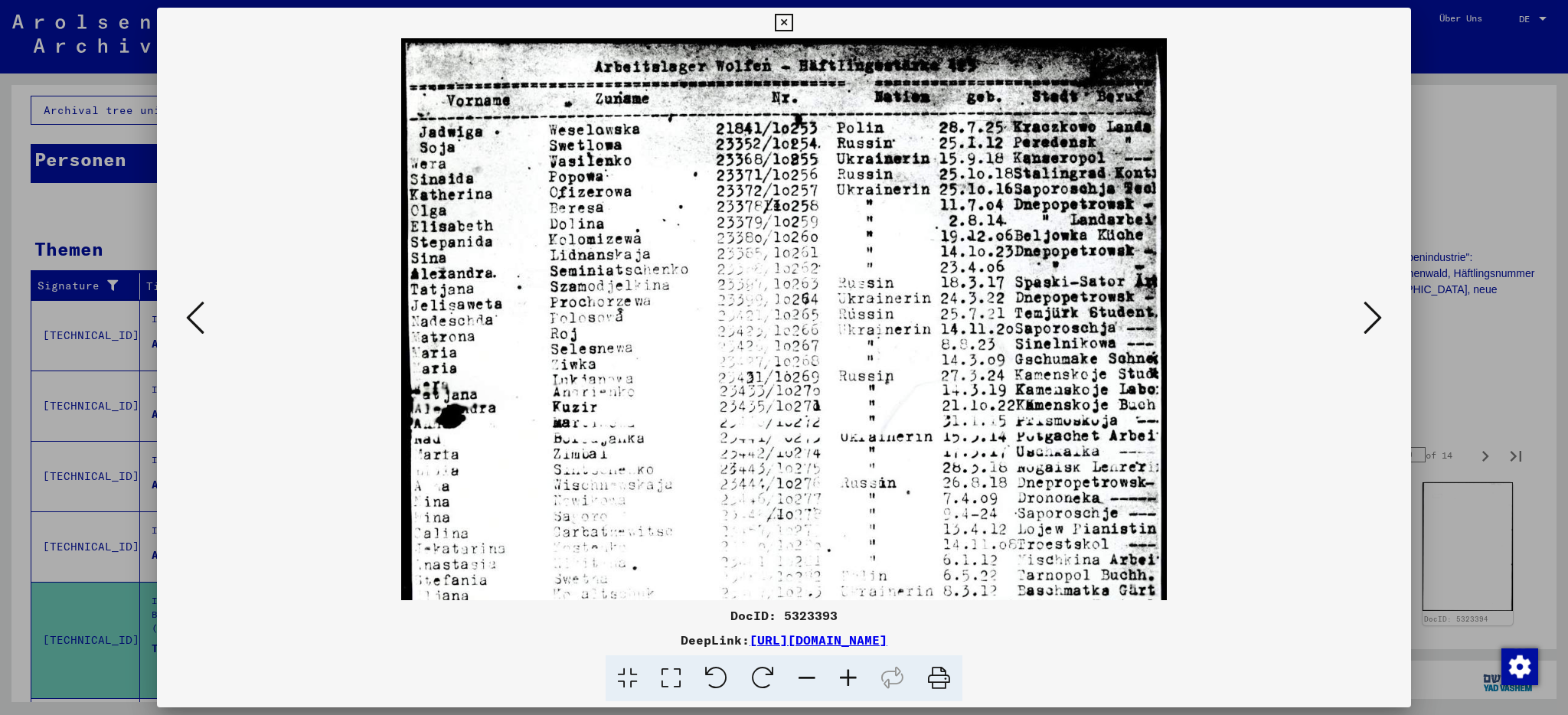
click at [1376, 314] on icon at bounding box center [1373, 317] width 18 height 37
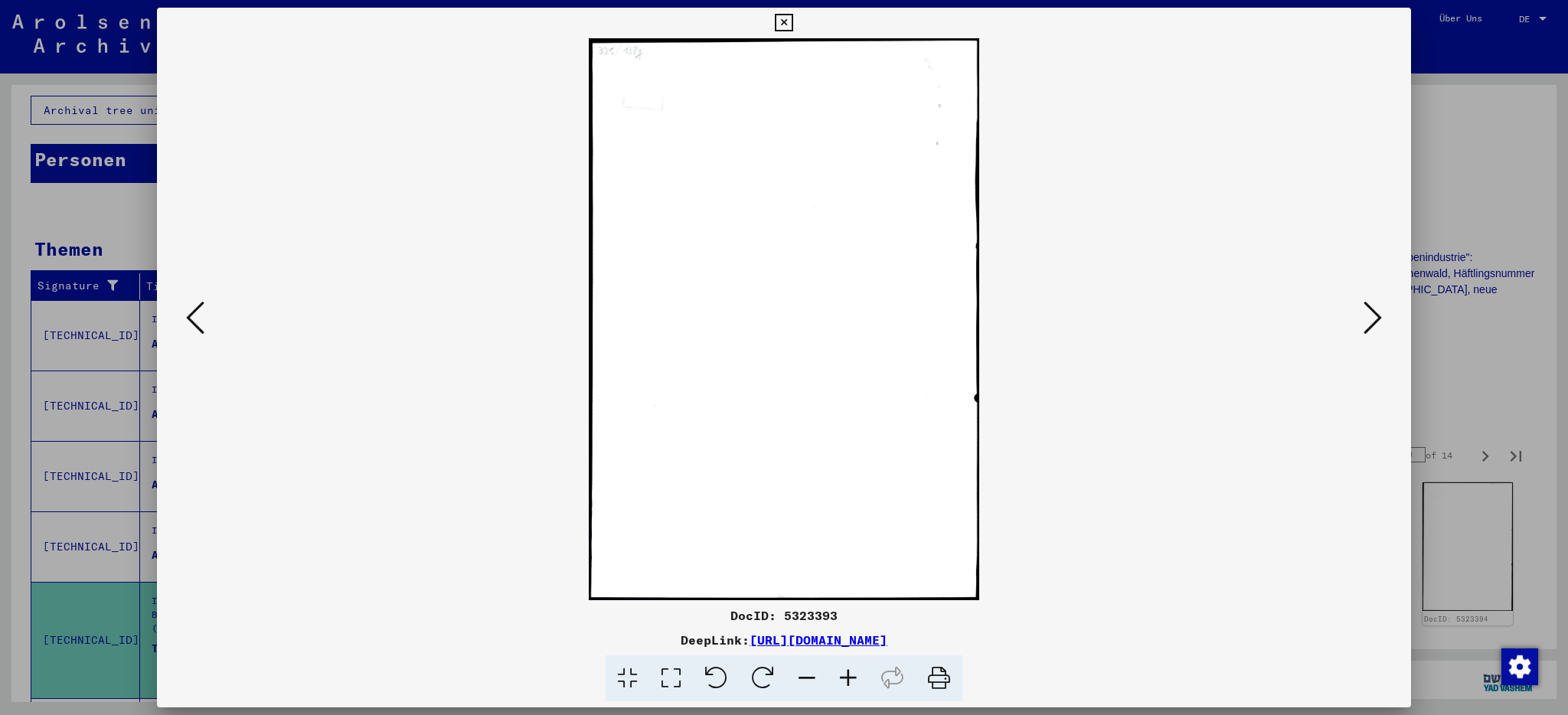
click at [792, 22] on icon at bounding box center [784, 22] width 17 height 18
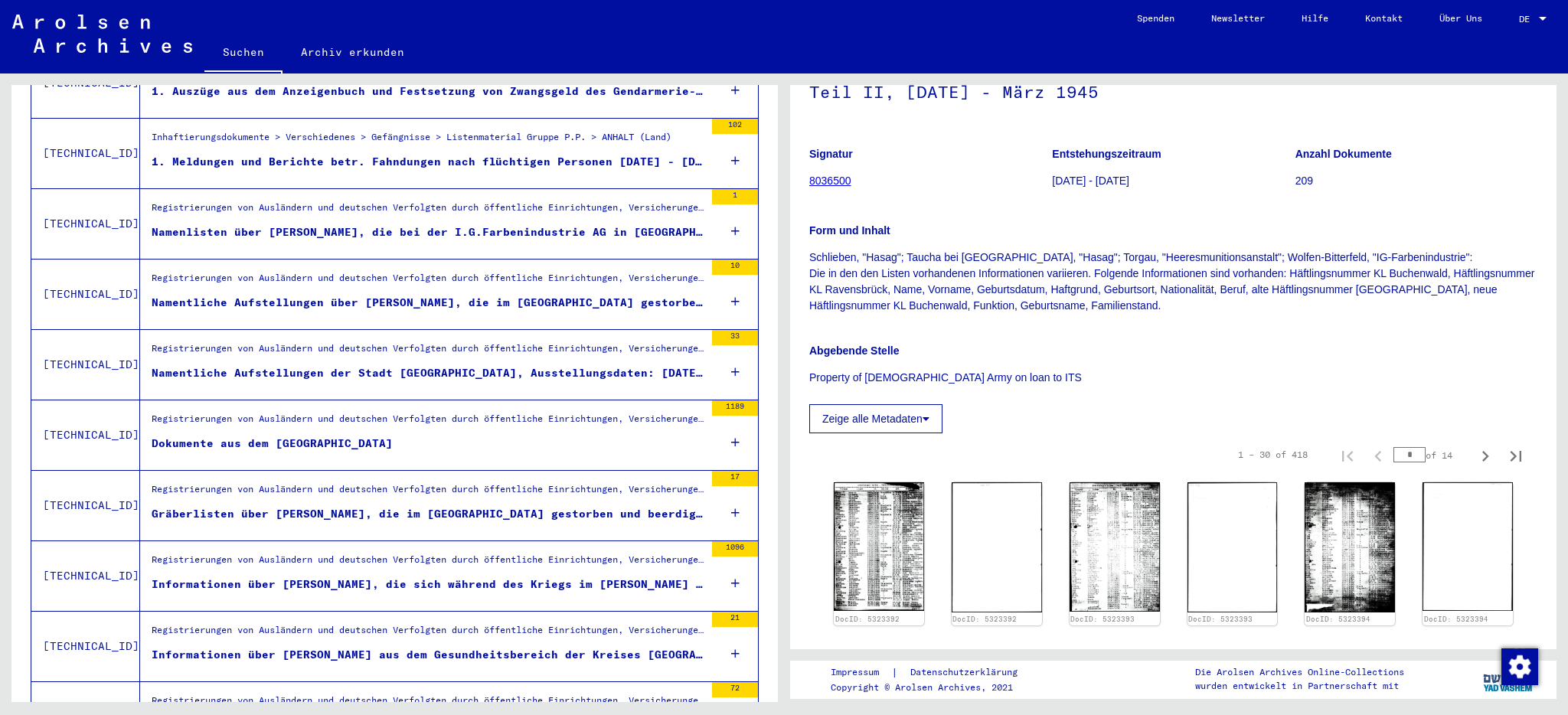
scroll to position [826, 0]
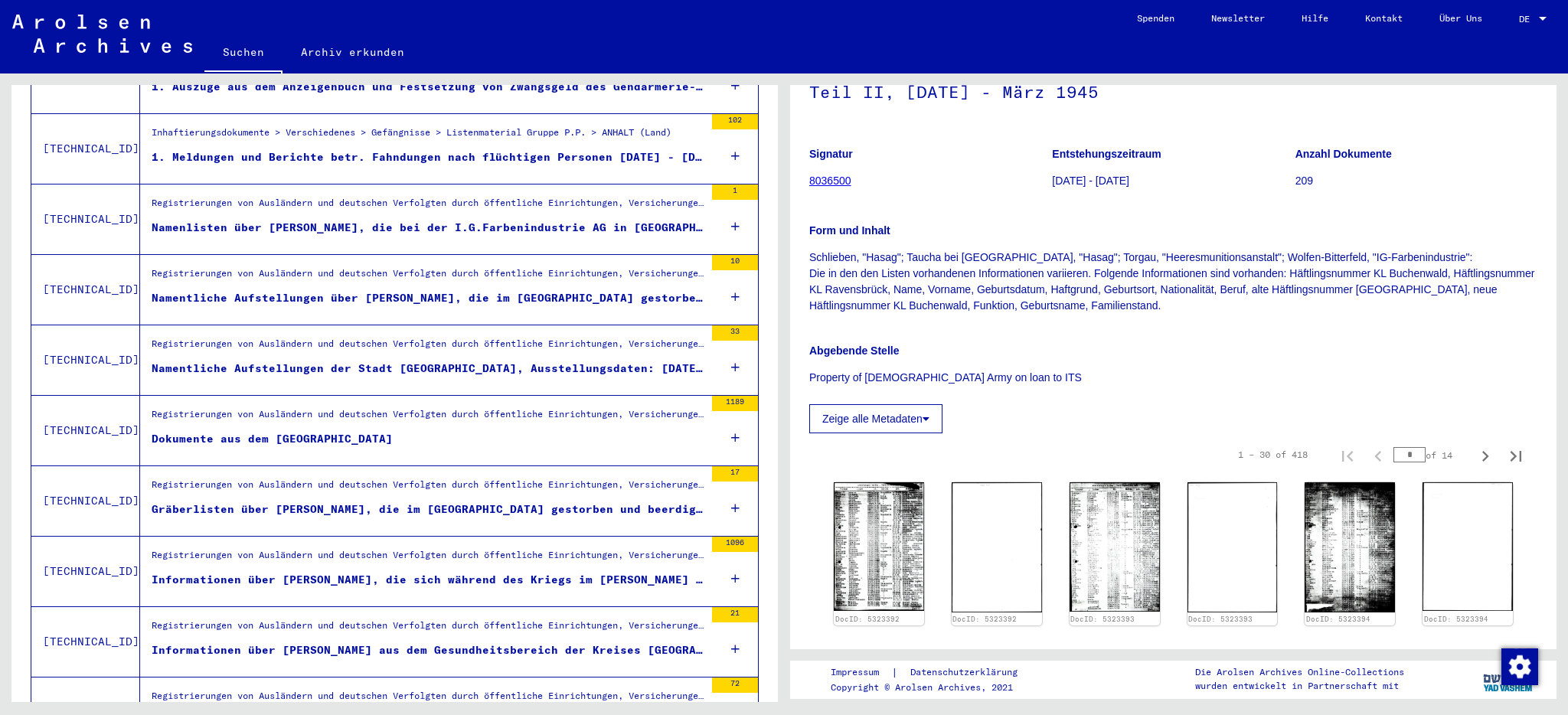
click at [311, 126] on div "Inhaftierungsdokumente > Verschiedenes > Gefängnisse > Listenmaterial Gruppe P.…" at bounding box center [411, 136] width 520 height 21
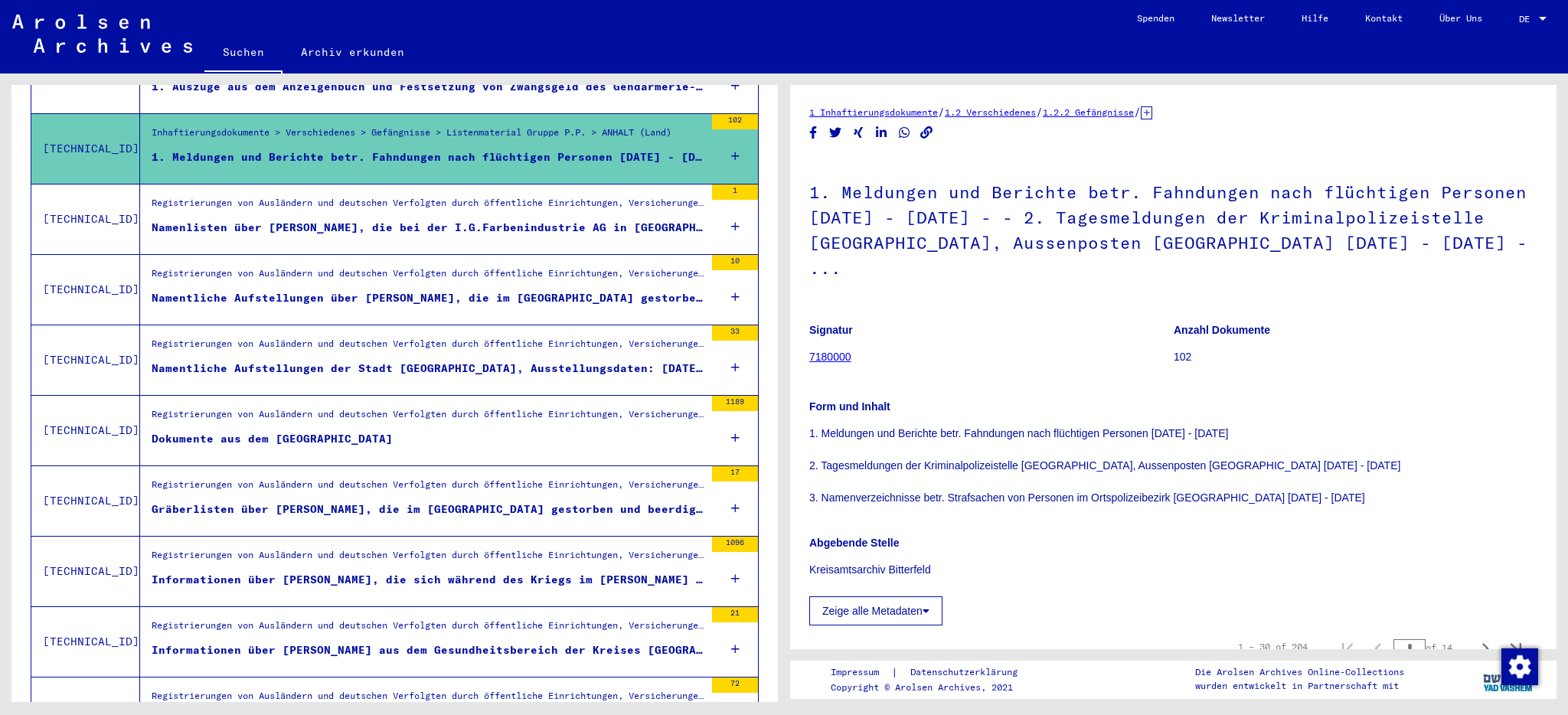
click at [732, 209] on icon at bounding box center [735, 227] width 9 height 54
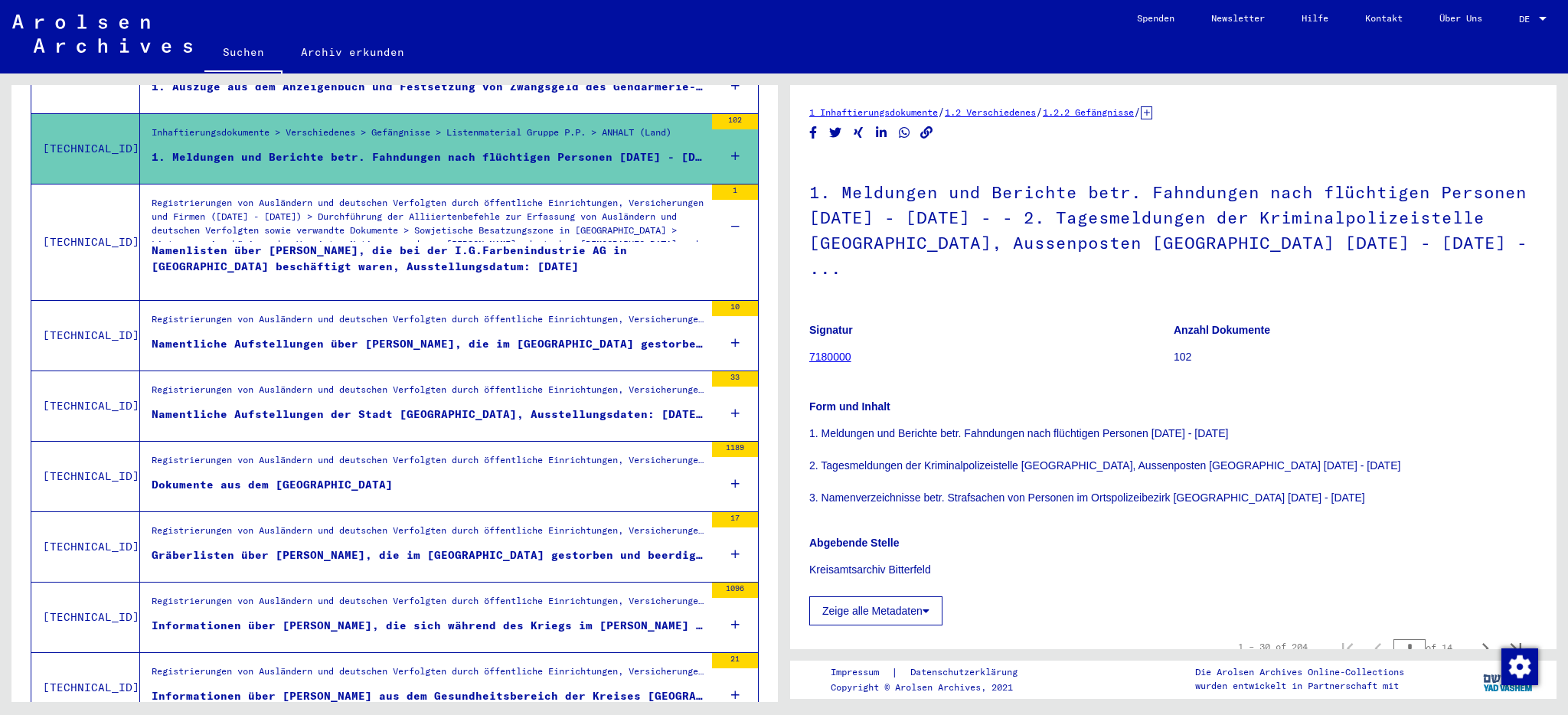
click at [277, 199] on div "Registrierungen von Ausländern und deutschen Verfolgten durch öffentliche Einri…" at bounding box center [428, 223] width 553 height 54
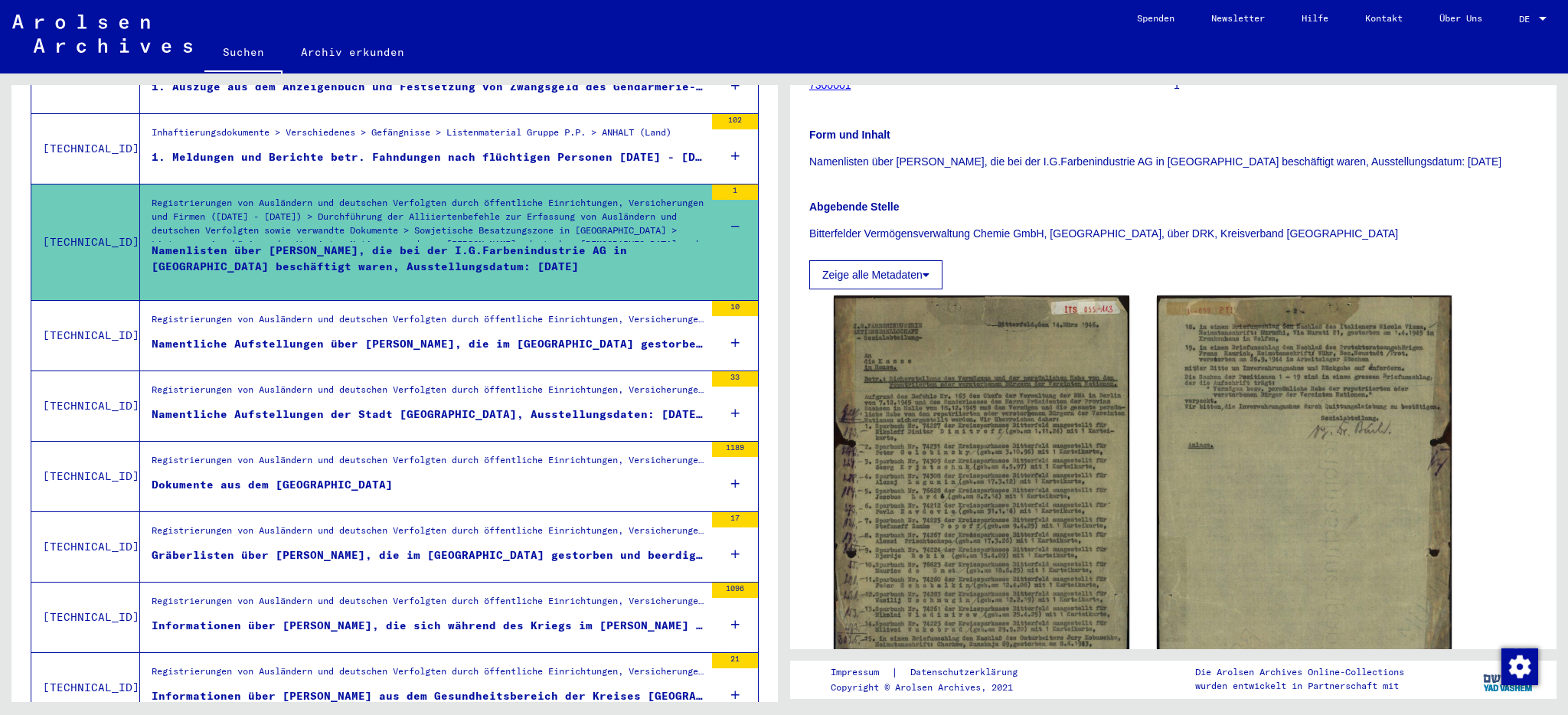
scroll to position [254, 0]
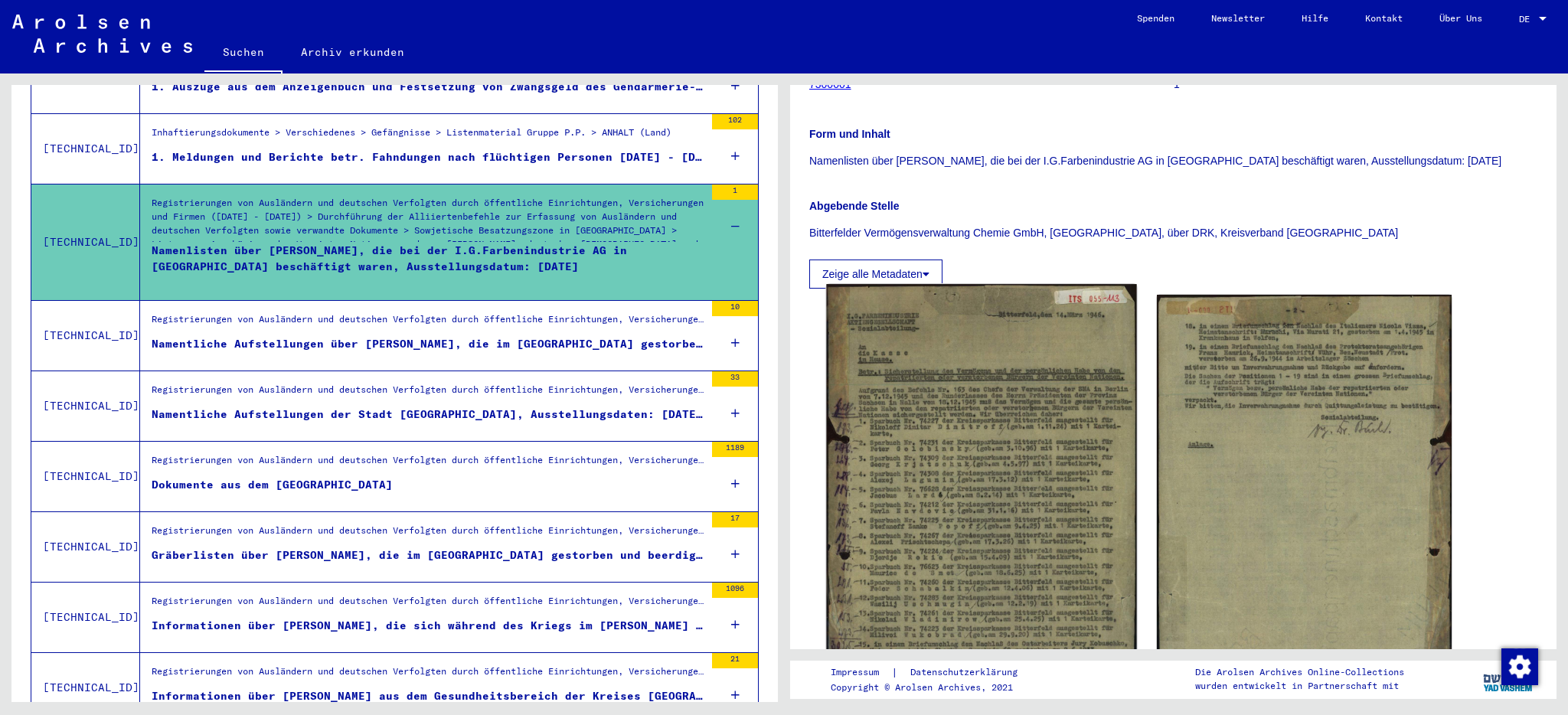
click at [946, 456] on img at bounding box center [981, 502] width 311 height 434
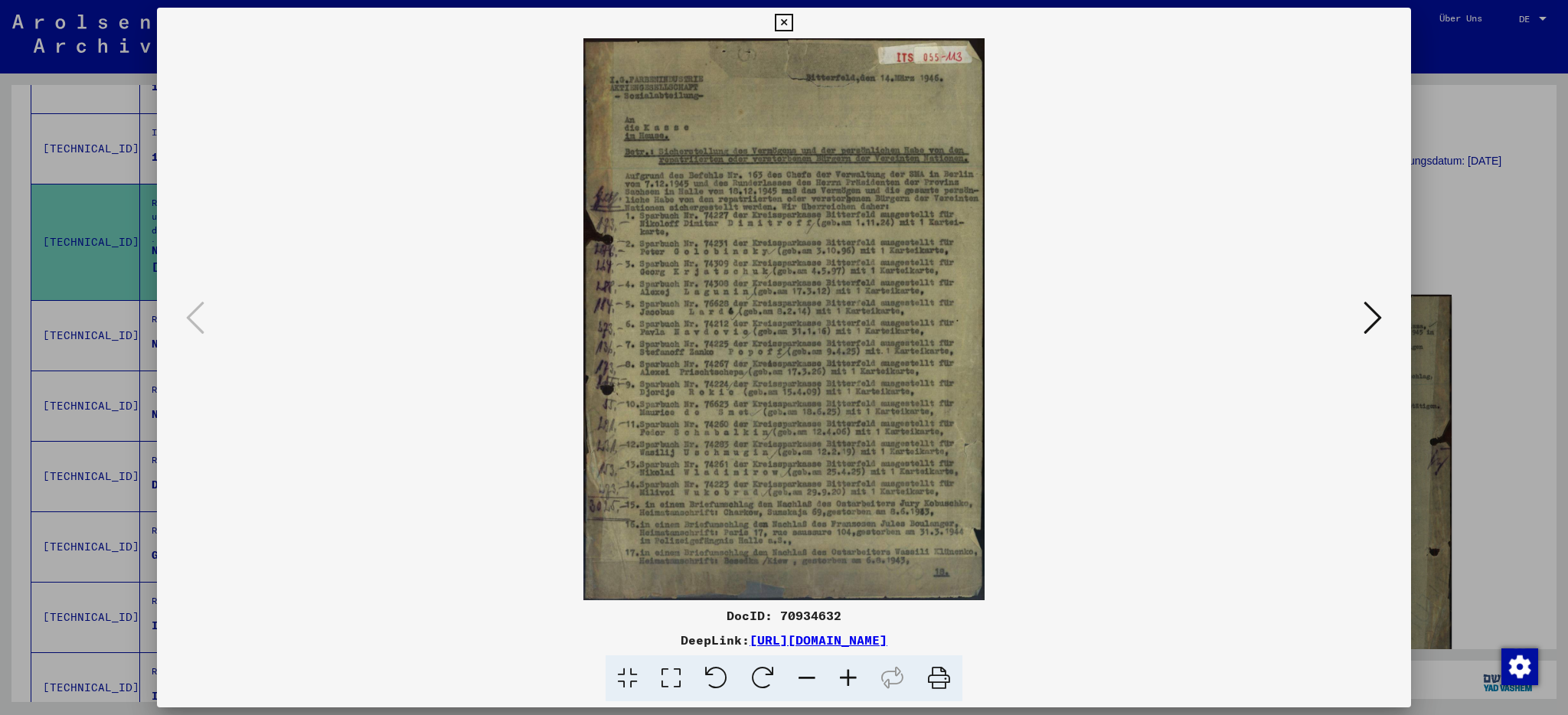
click at [851, 676] on icon at bounding box center [848, 678] width 41 height 47
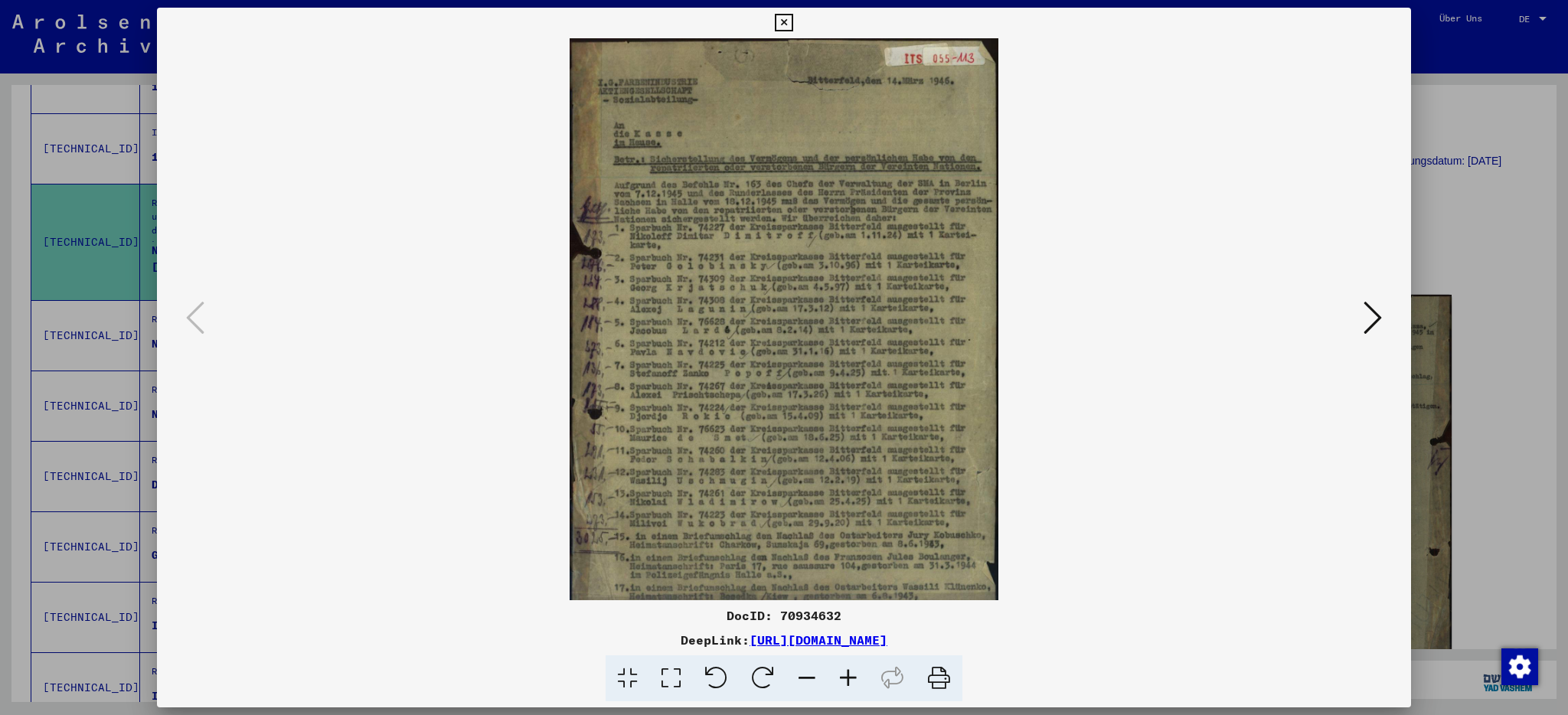
click at [851, 676] on icon at bounding box center [848, 678] width 41 height 47
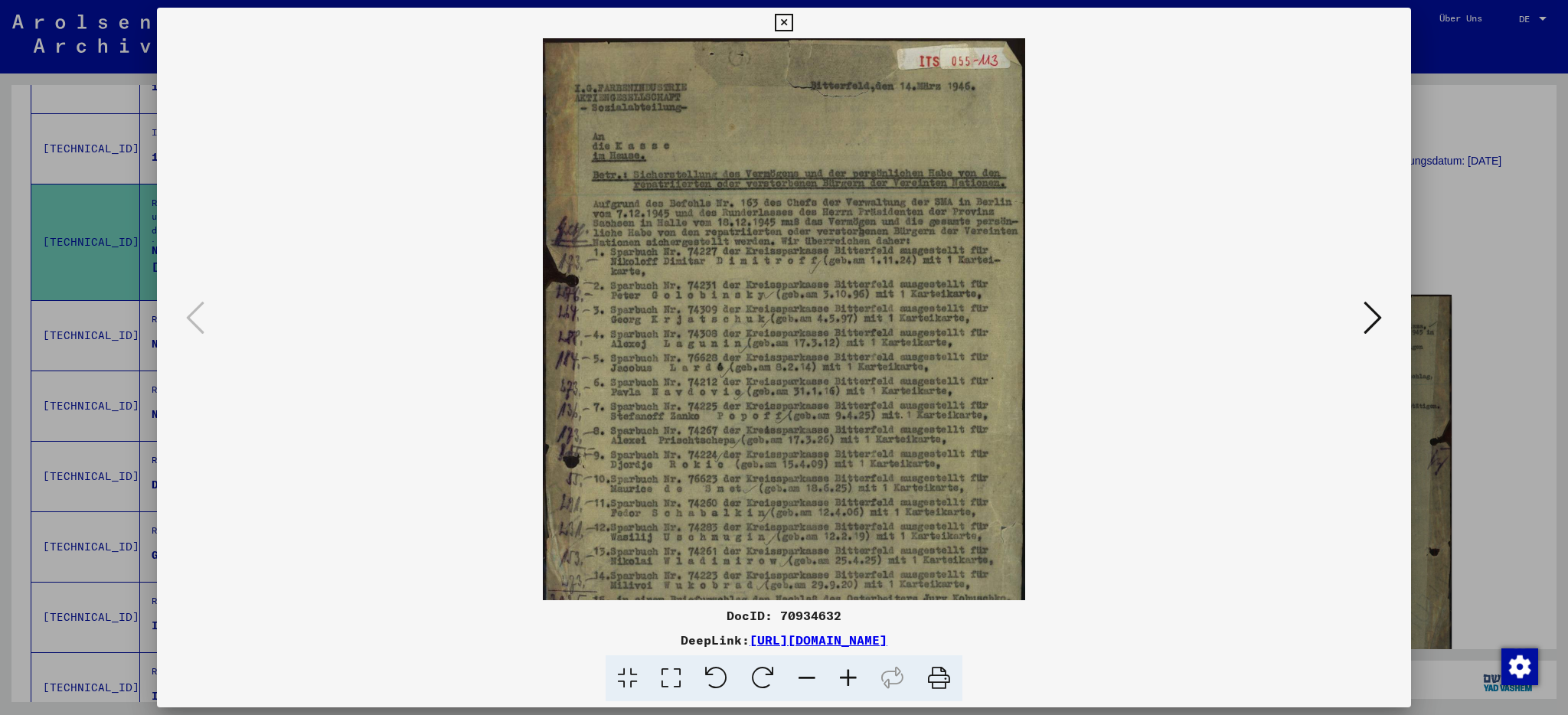
click at [851, 676] on icon at bounding box center [848, 678] width 41 height 47
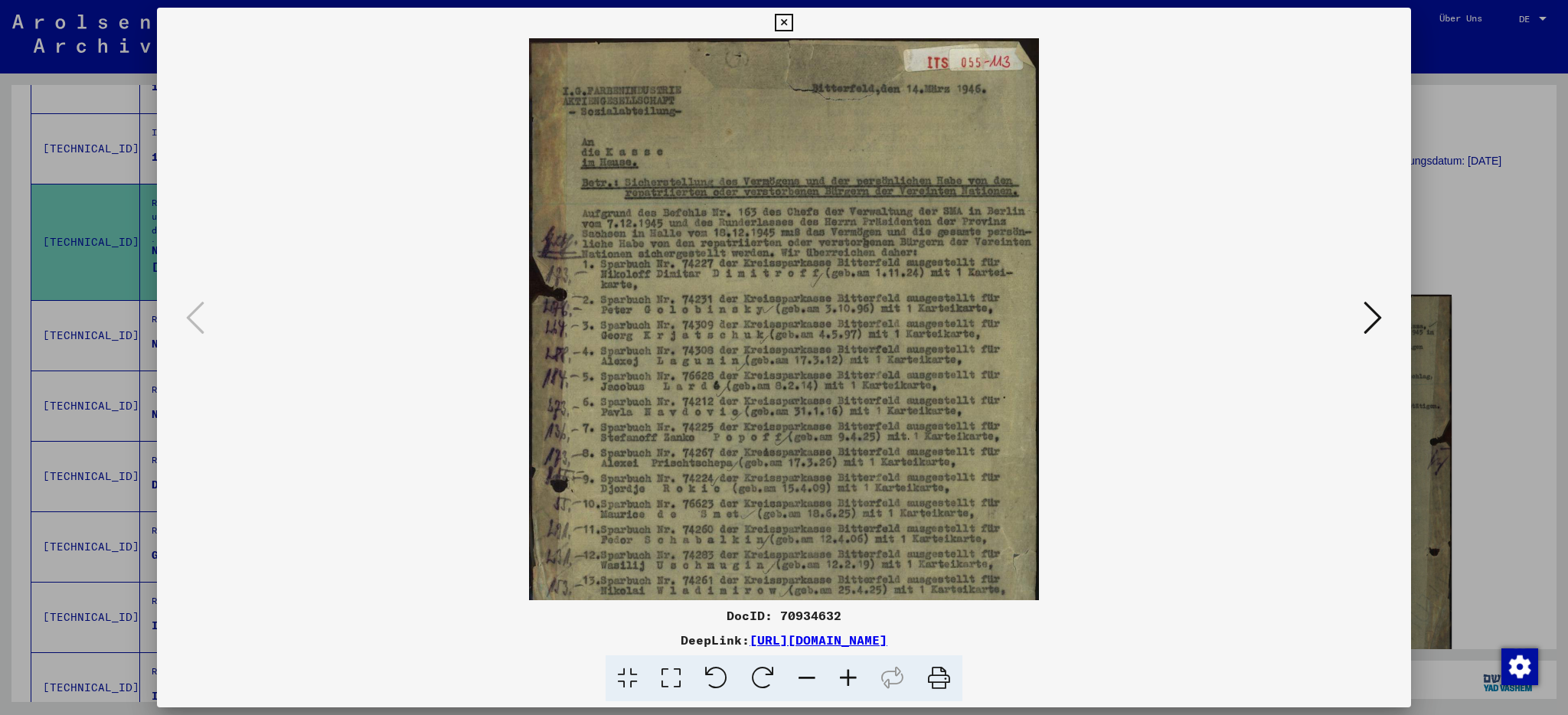
click at [851, 676] on icon at bounding box center [848, 678] width 41 height 47
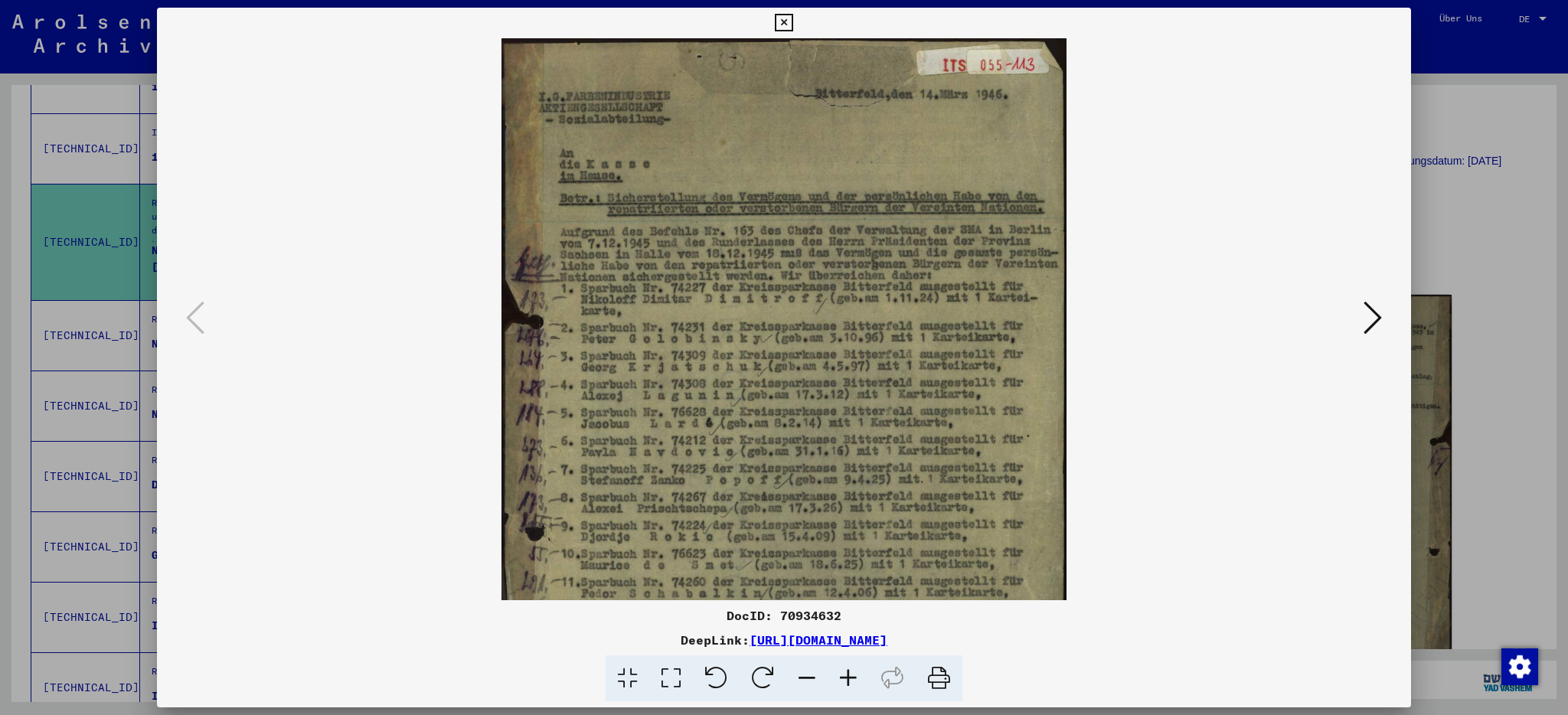
click at [851, 676] on icon at bounding box center [848, 678] width 41 height 47
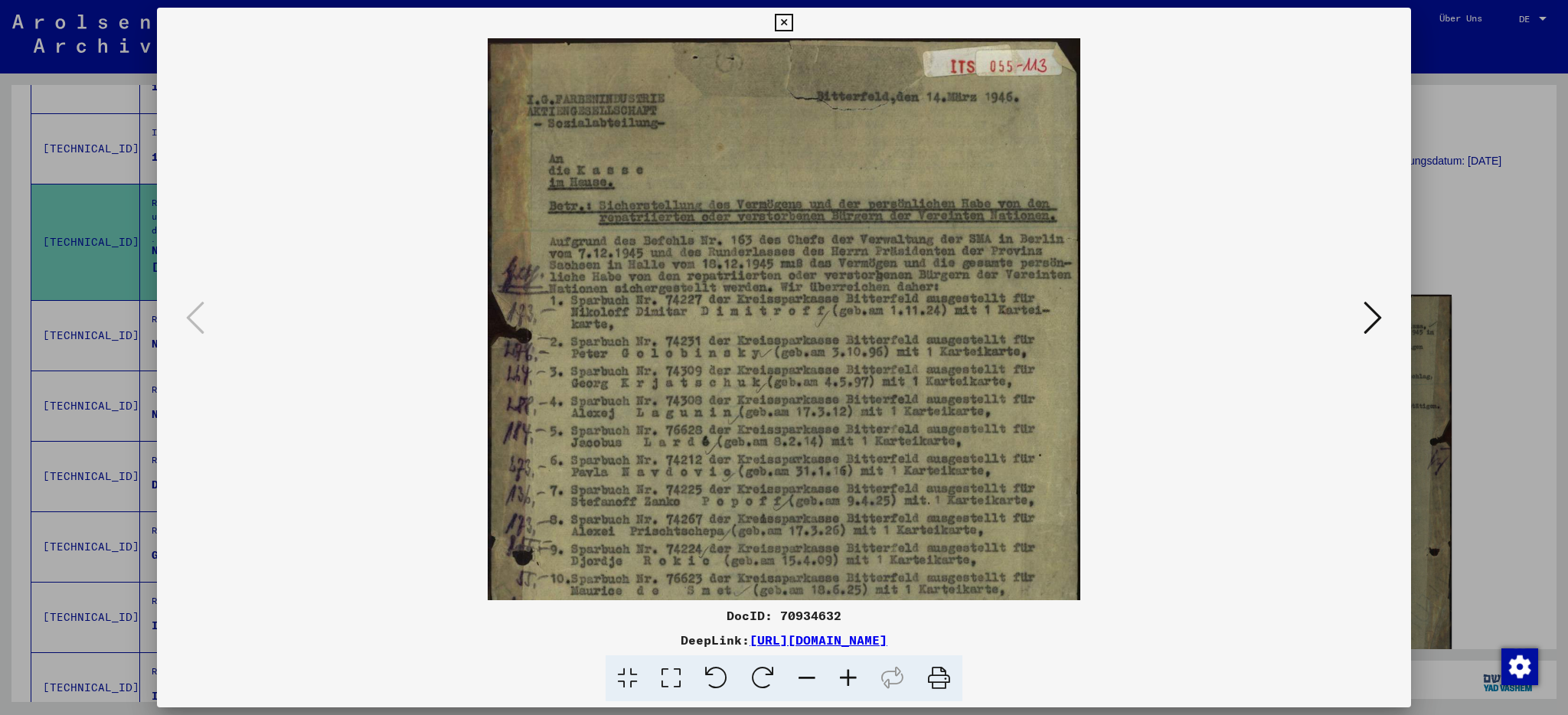
click at [851, 676] on icon at bounding box center [848, 678] width 41 height 47
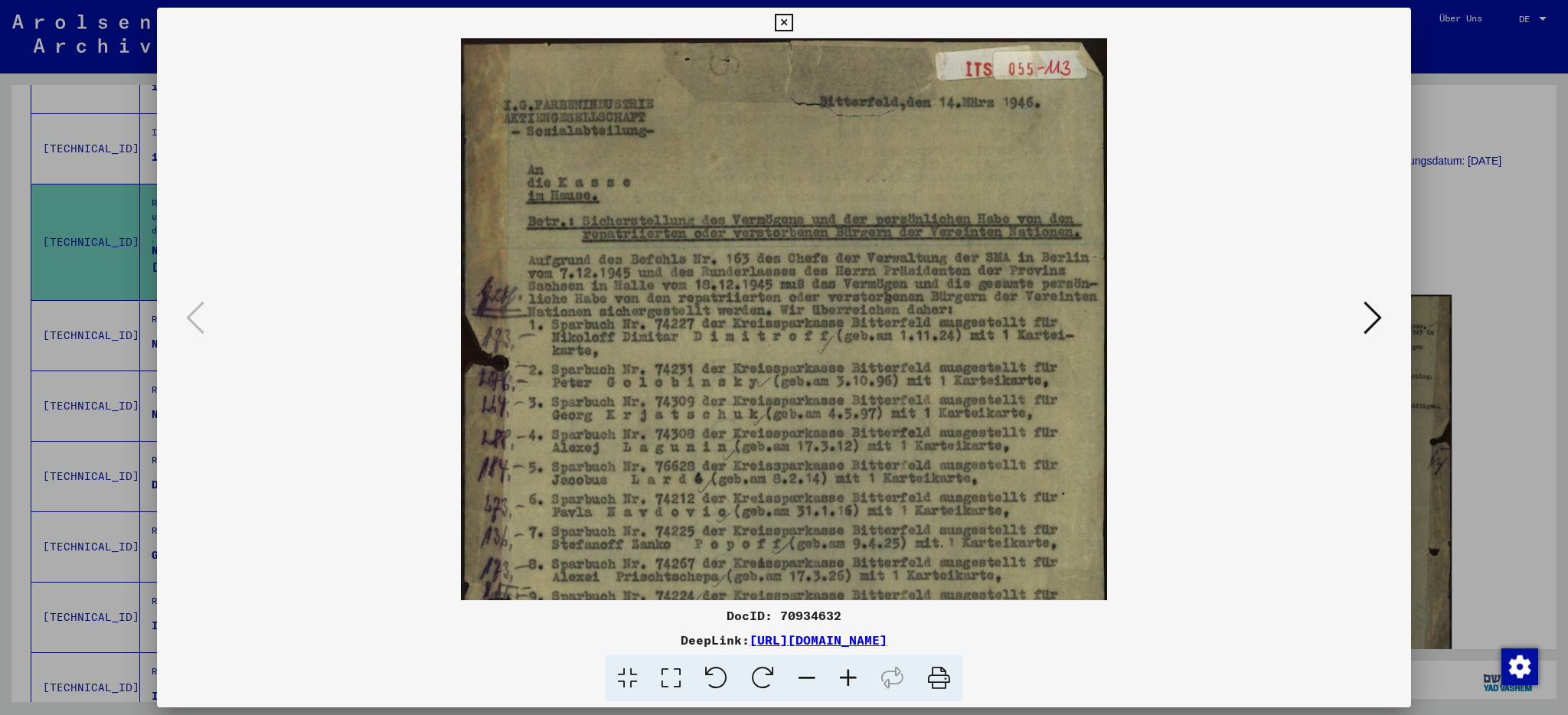
click at [851, 676] on icon at bounding box center [848, 678] width 41 height 47
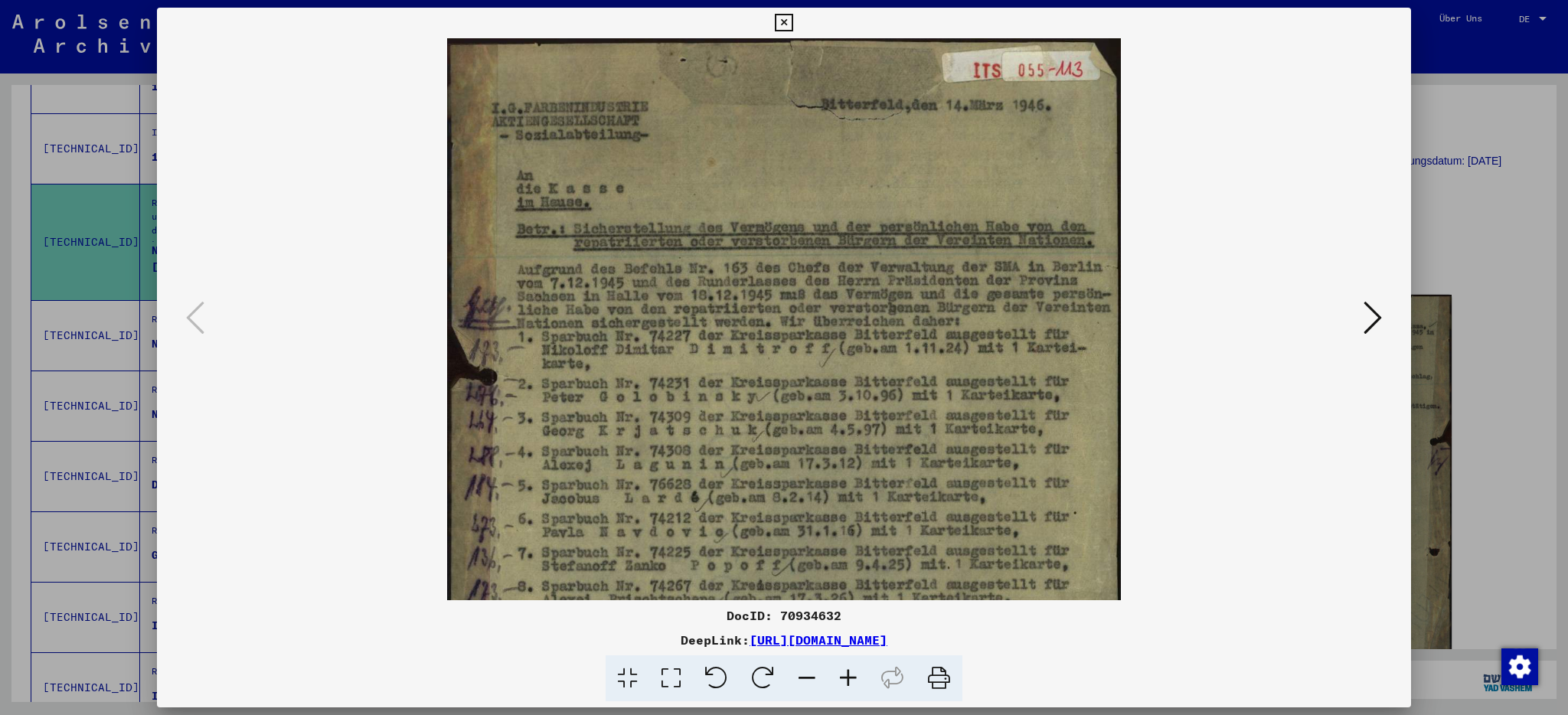
scroll to position [0, 0]
click at [792, 24] on icon at bounding box center [784, 22] width 17 height 18
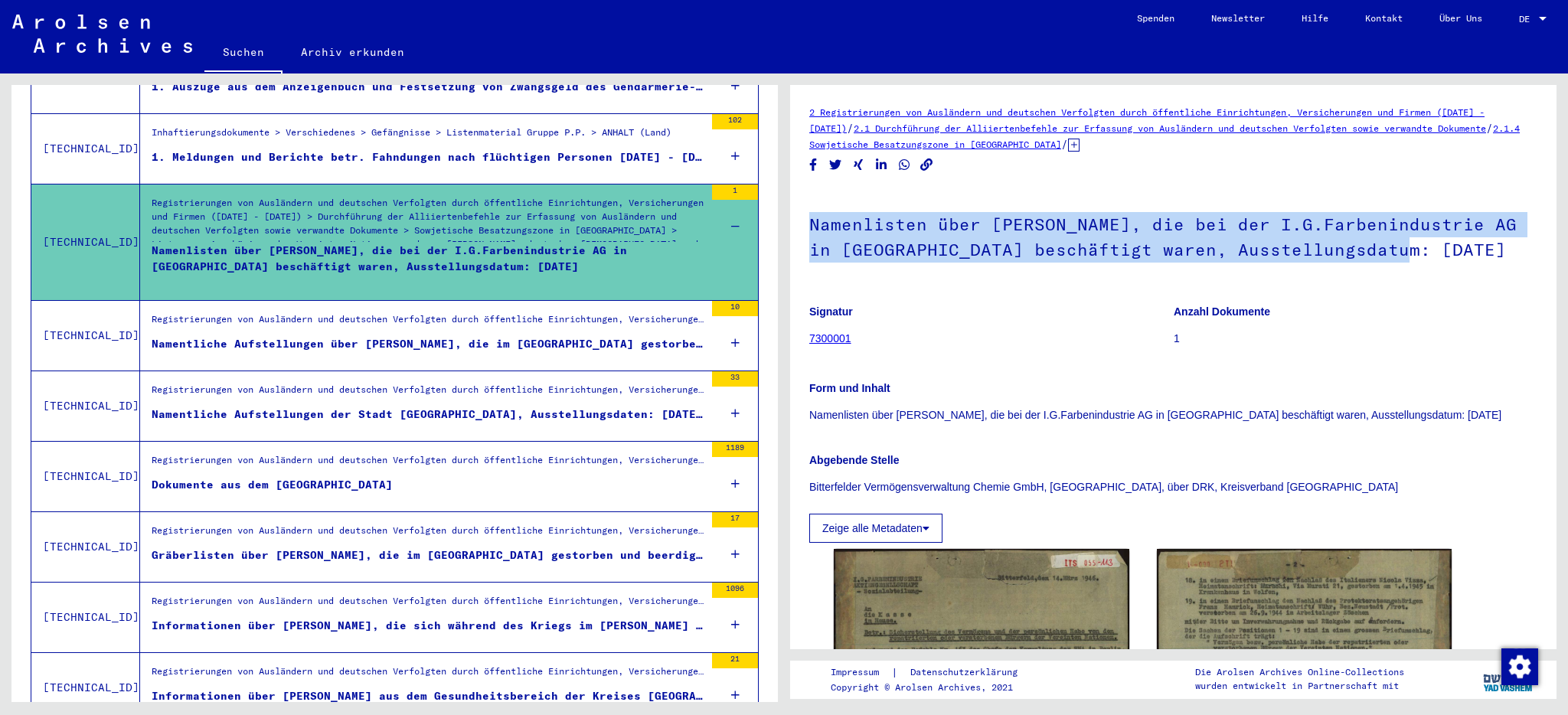
drag, startPoint x: 809, startPoint y: 223, endPoint x: 1417, endPoint y: 250, distance: 608.6
click at [1417, 250] on h1 "Namenlisten über [PERSON_NAME], die bei der I.G.Farbenindustrie AG in [GEOGRAPH…" at bounding box center [1173, 235] width 728 height 92
copy h1 "Namenlisten über [PERSON_NAME], die bei der I.G.Farbenindustrie AG in [GEOGRAPH…"
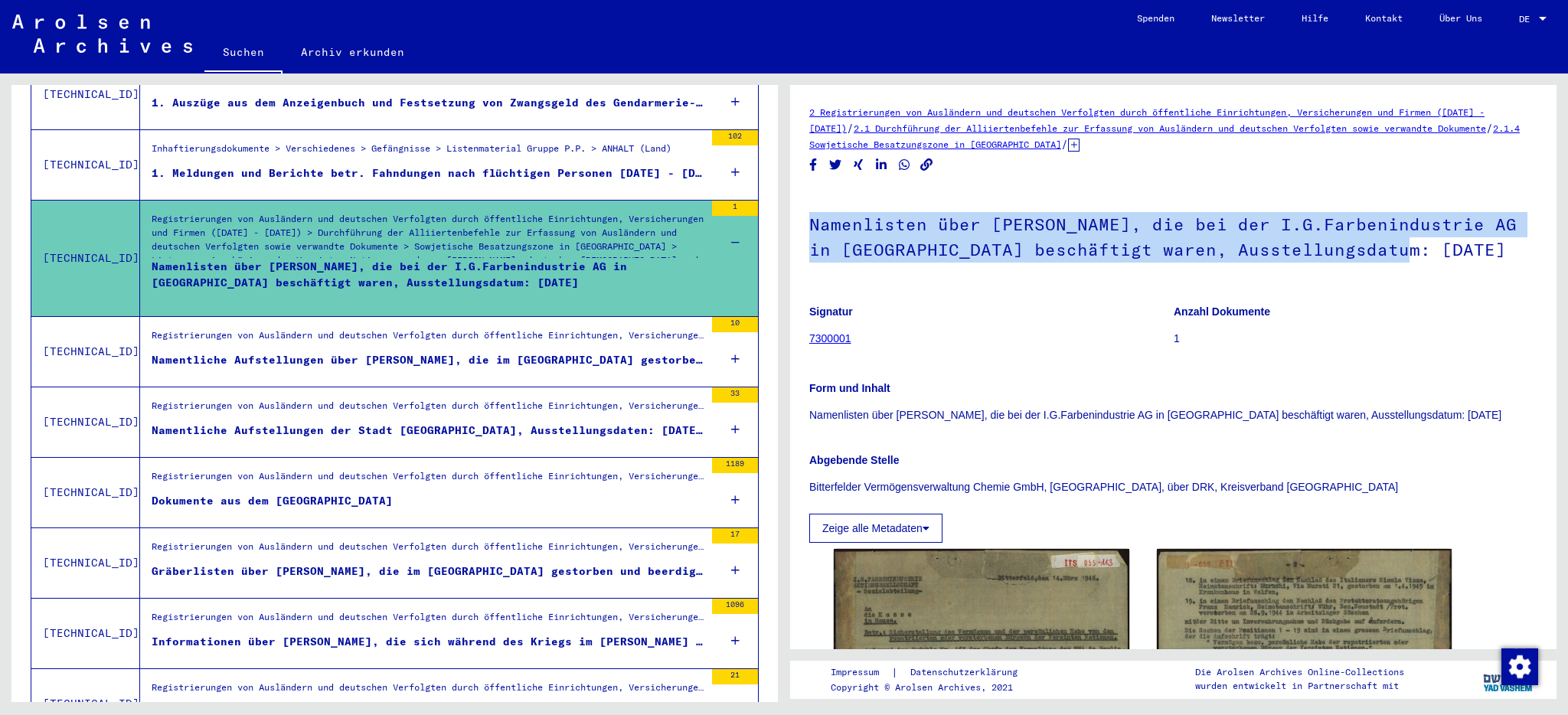
scroll to position [807, 0]
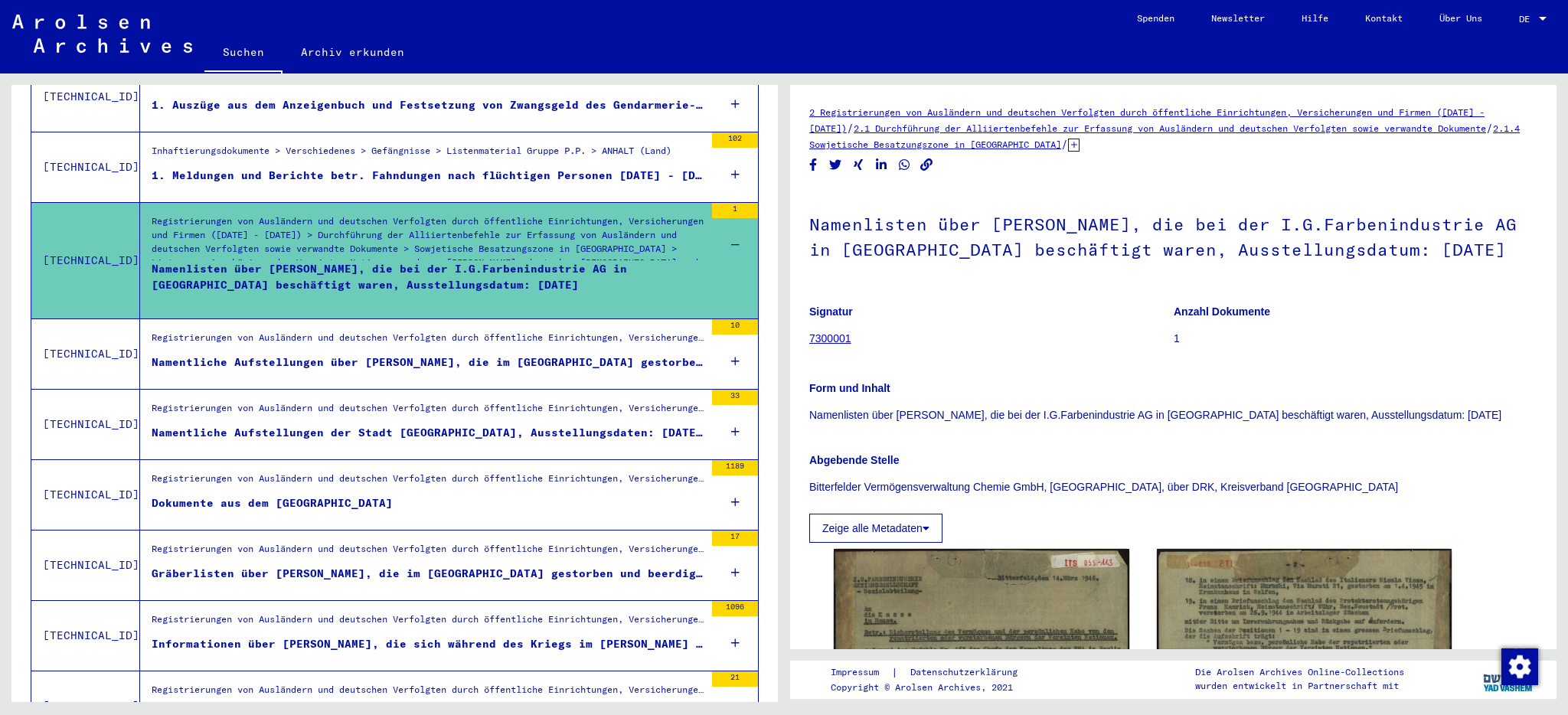
click at [734, 485] on icon at bounding box center [735, 503] width 9 height 54
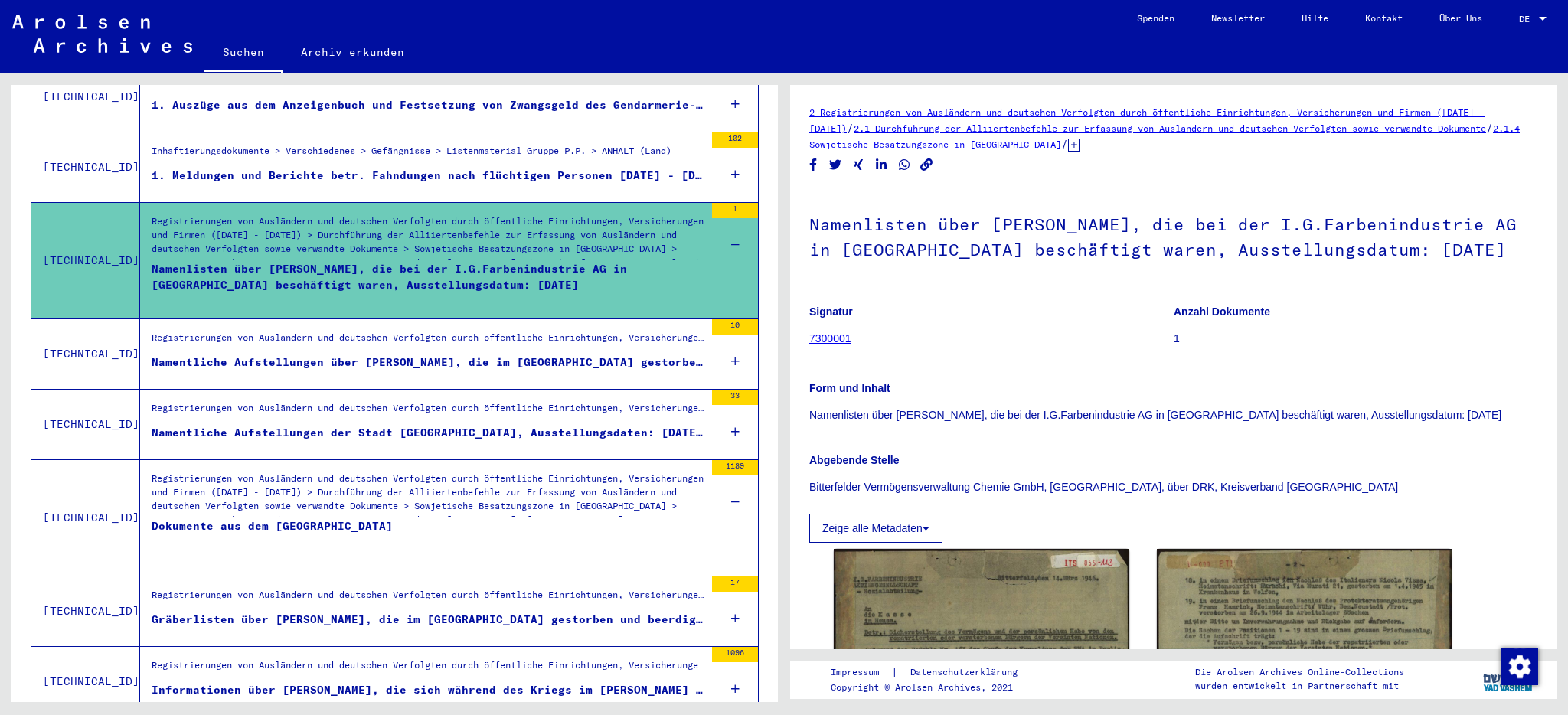
click at [296, 476] on div "Registrierungen von Ausländern und deutschen Verfolgten durch öffentliche Einri…" at bounding box center [428, 499] width 553 height 54
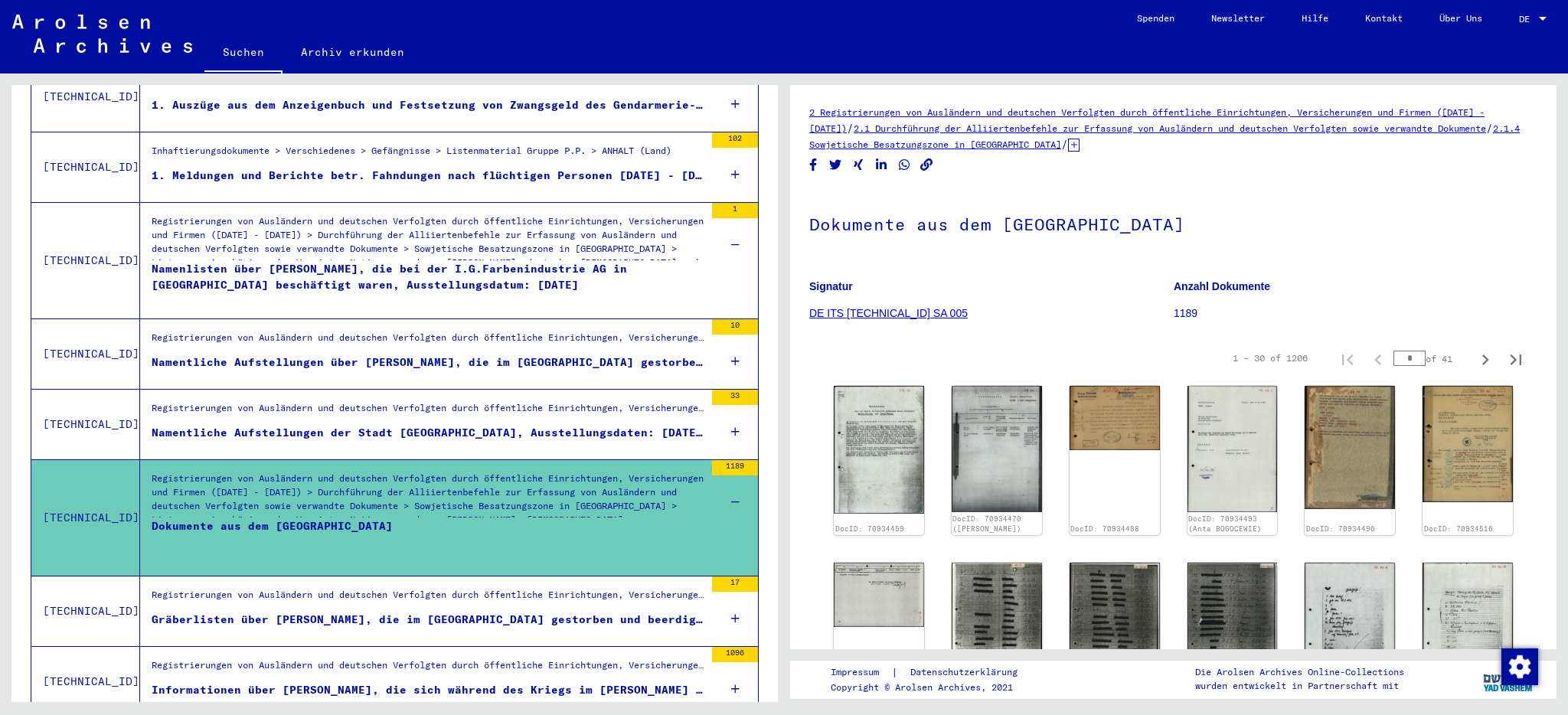
drag, startPoint x: 809, startPoint y: 225, endPoint x: 1214, endPoint y: 216, distance: 405.1
copy h1 "Dokumente aus dem [GEOGRAPHIC_DATA]"
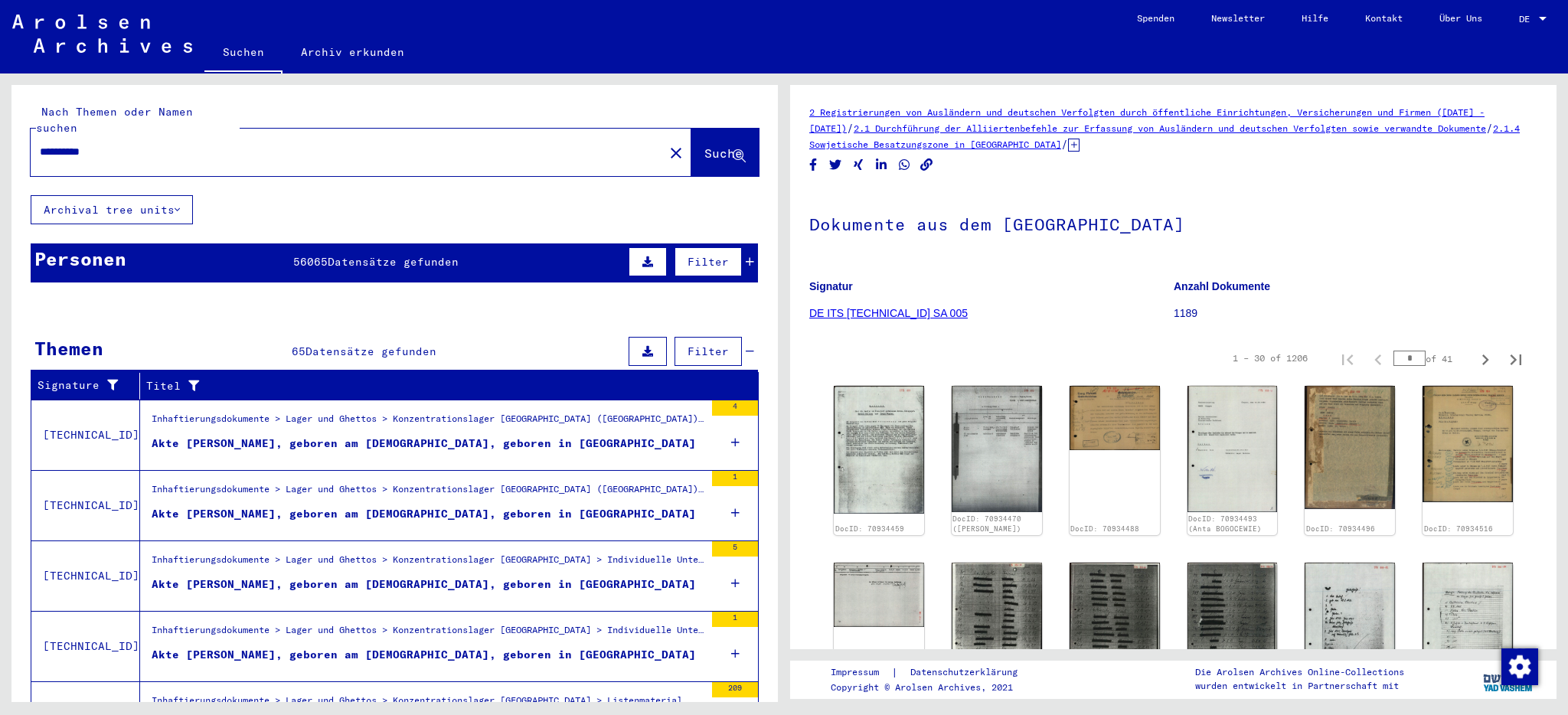
drag, startPoint x: 115, startPoint y: 134, endPoint x: 38, endPoint y: 132, distance: 77.0
click at [38, 135] on div "**********" at bounding box center [342, 152] width 624 height 35
click at [710, 145] on span "Suche" at bounding box center [724, 153] width 38 height 15
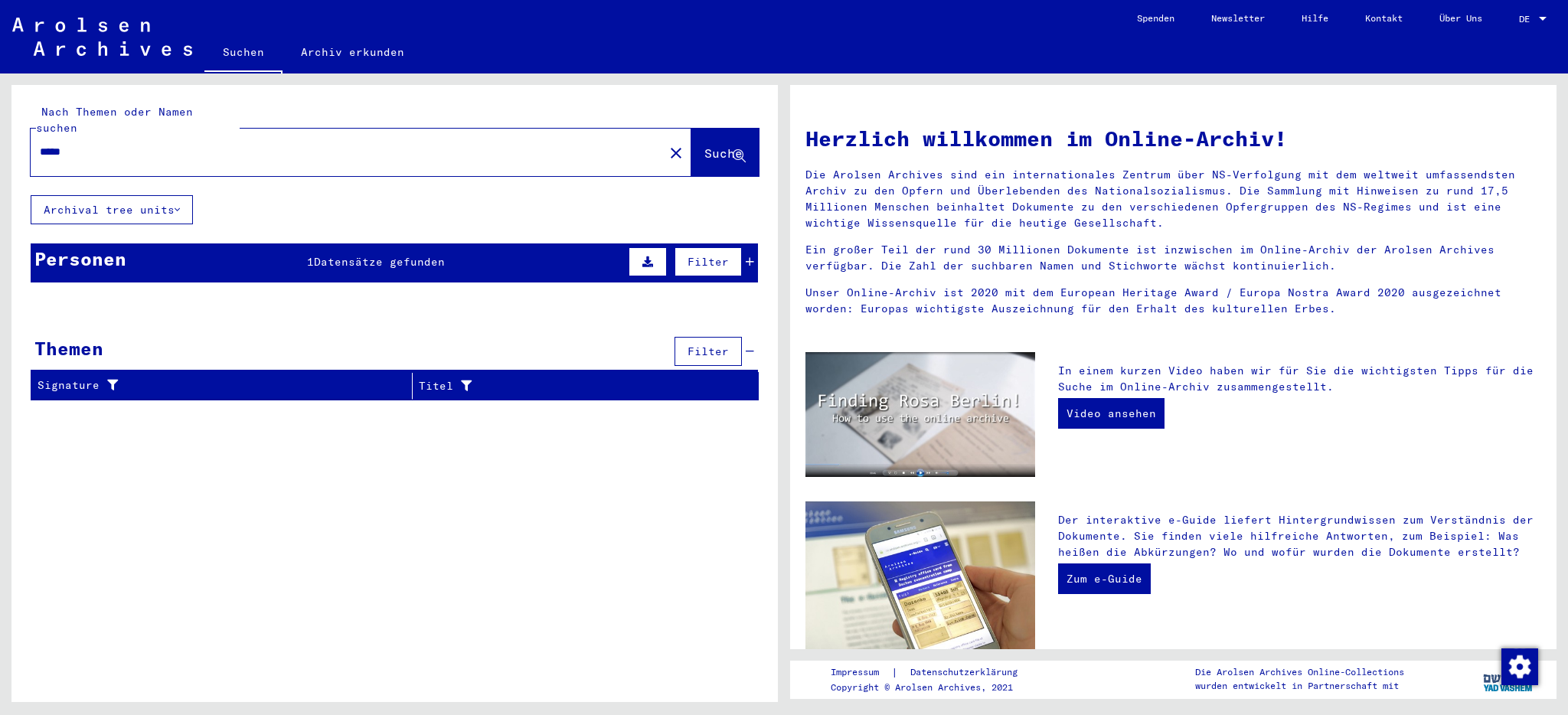
drag, startPoint x: 87, startPoint y: 134, endPoint x: 37, endPoint y: 130, distance: 50.2
click at [37, 135] on div "*****" at bounding box center [338, 152] width 615 height 35
type input "*"
click at [706, 145] on span "Suche" at bounding box center [724, 153] width 38 height 15
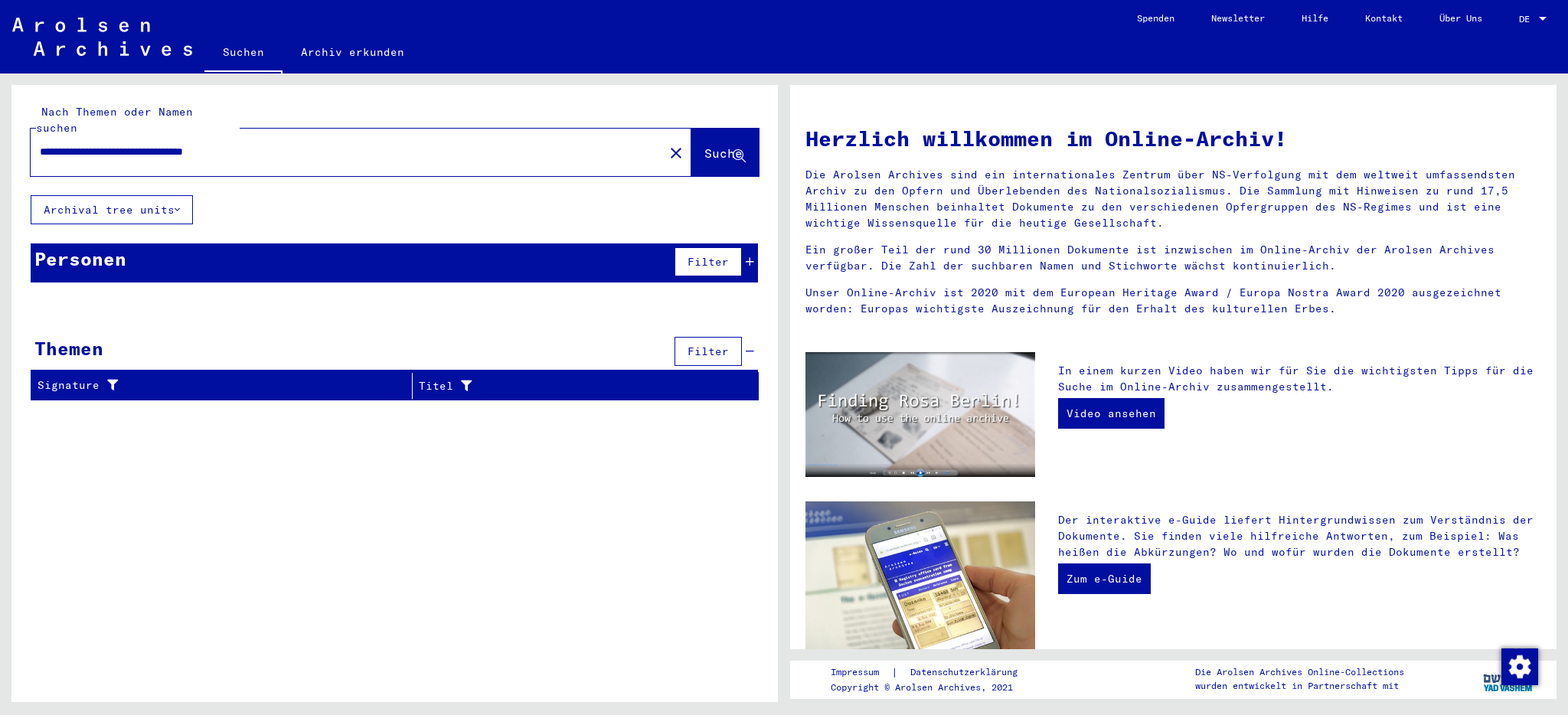
drag, startPoint x: 42, startPoint y: 134, endPoint x: 295, endPoint y: 141, distance: 253.1
click at [295, 144] on input "**********" at bounding box center [342, 152] width 606 height 16
click at [301, 144] on input "**********" at bounding box center [342, 152] width 606 height 16
drag, startPoint x: 295, startPoint y: 137, endPoint x: 15, endPoint y: 118, distance: 280.6
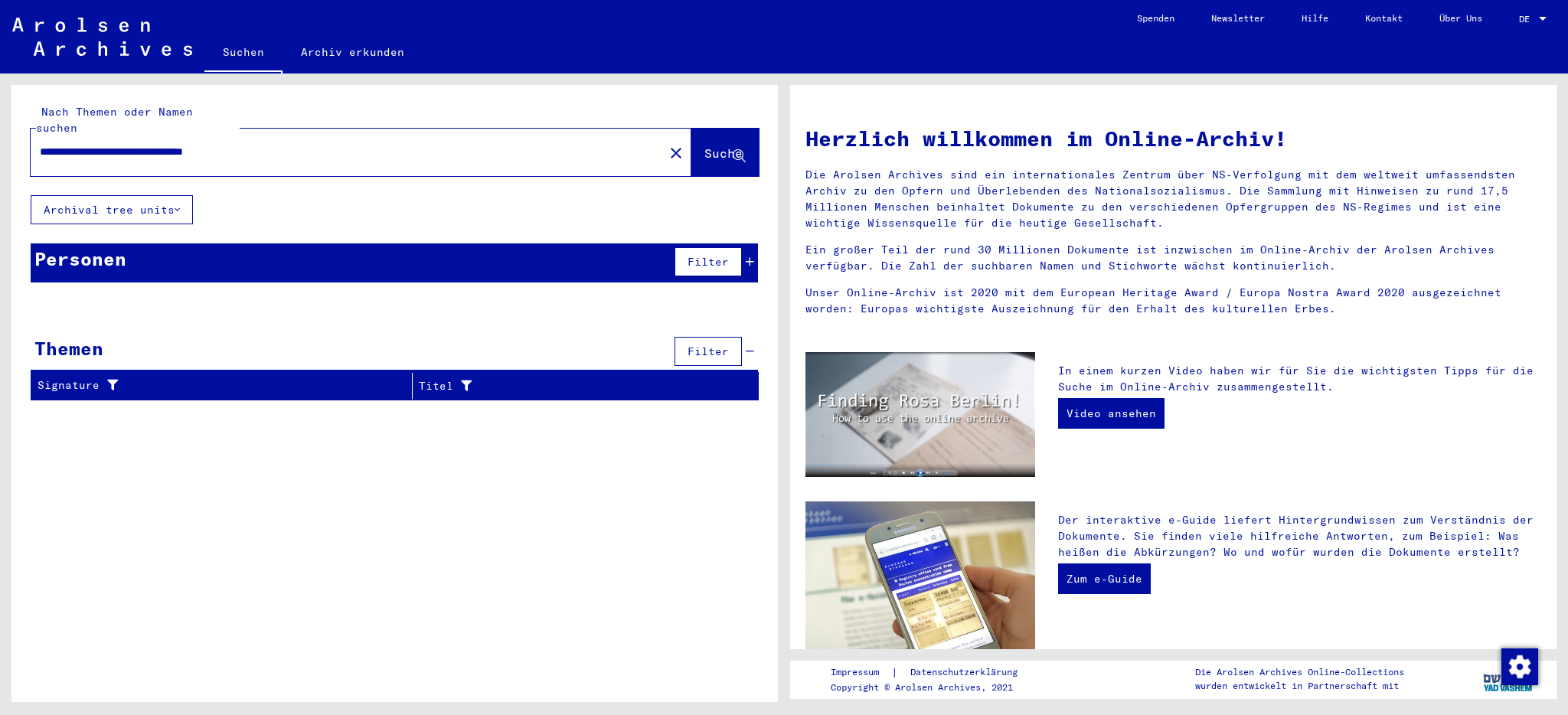
click at [29, 124] on div "**********" at bounding box center [394, 139] width 766 height 111
drag, startPoint x: 41, startPoint y: 135, endPoint x: 324, endPoint y: 152, distance: 283.5
click at [324, 152] on div "**********" at bounding box center [338, 152] width 615 height 35
type input "**********"
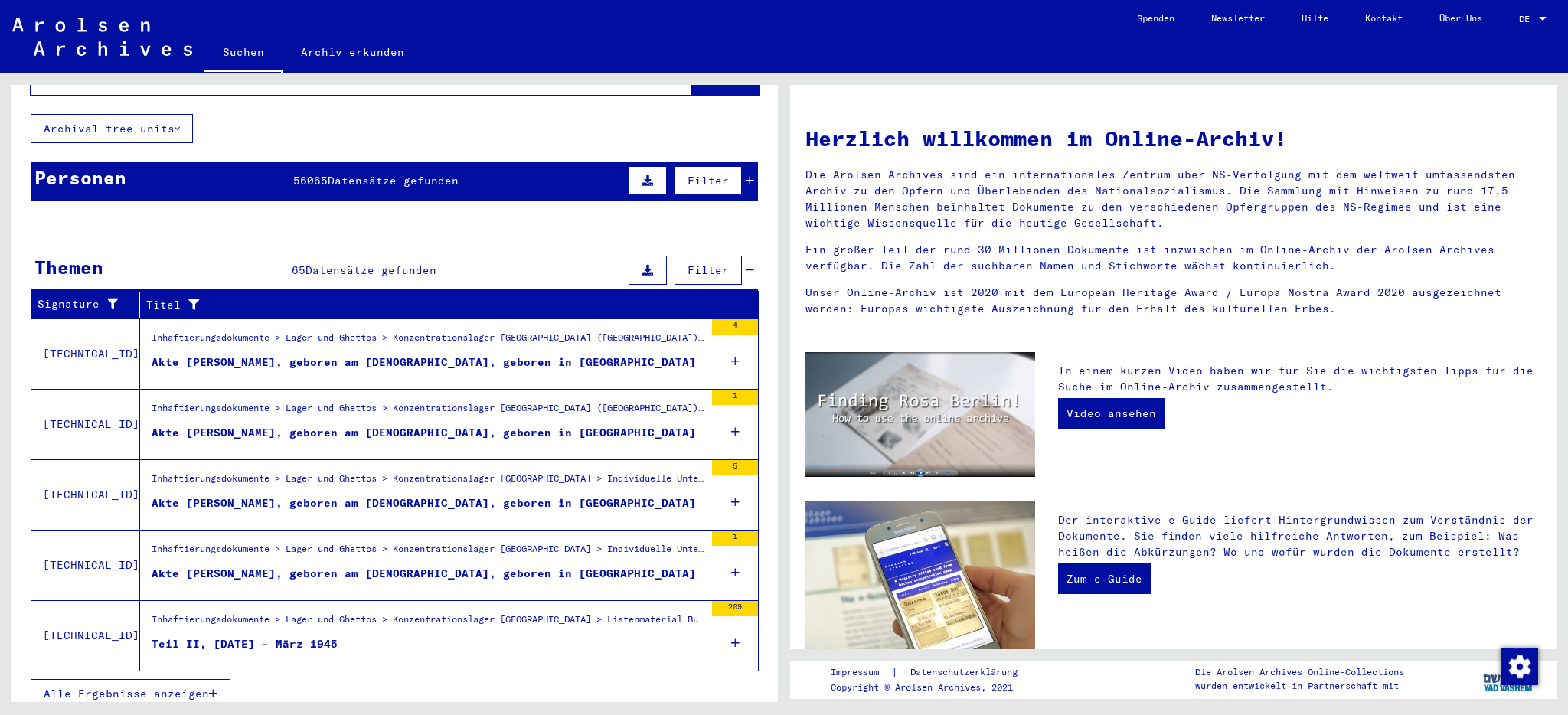
click at [212, 688] on icon "button" at bounding box center [212, 693] width 9 height 11
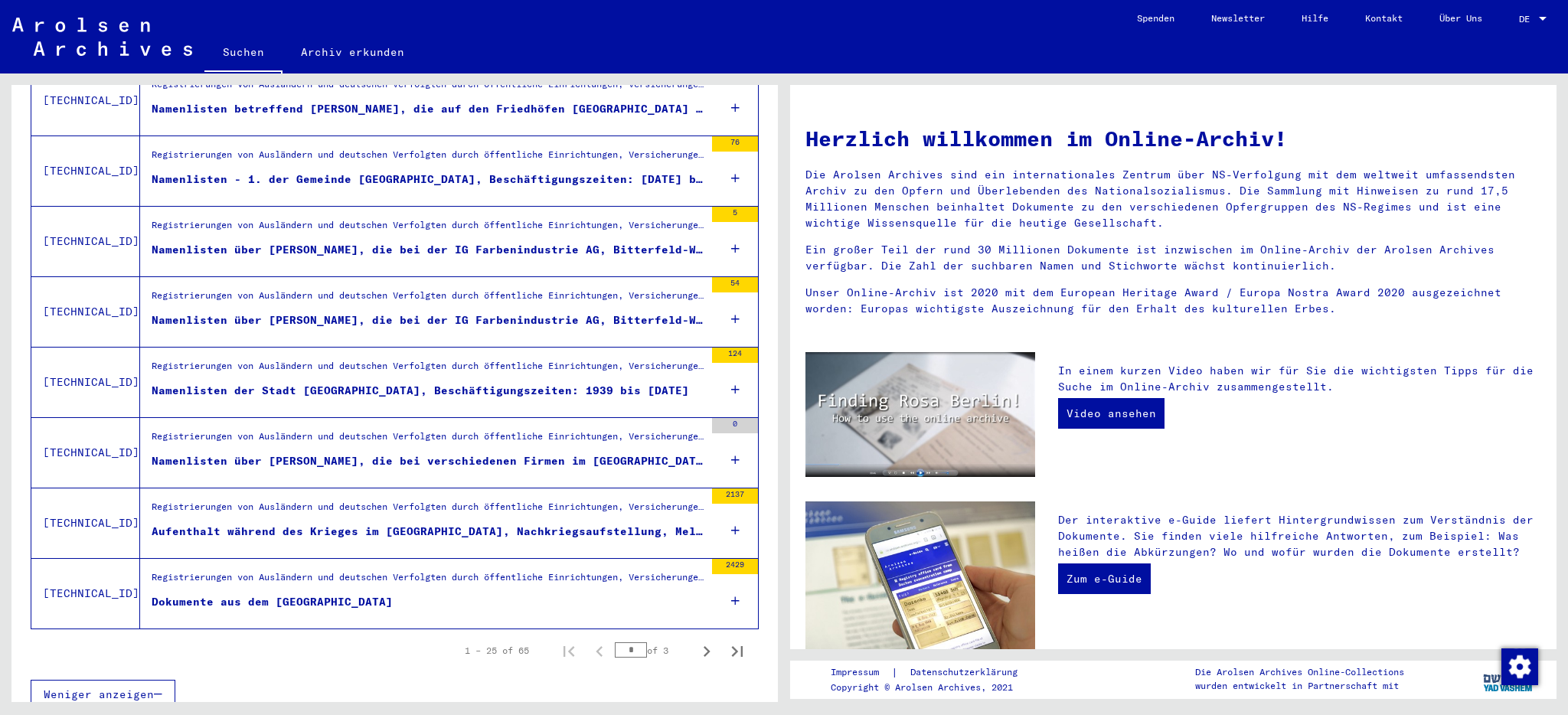
scroll to position [1531, 0]
click at [732, 512] on icon at bounding box center [735, 531] width 9 height 54
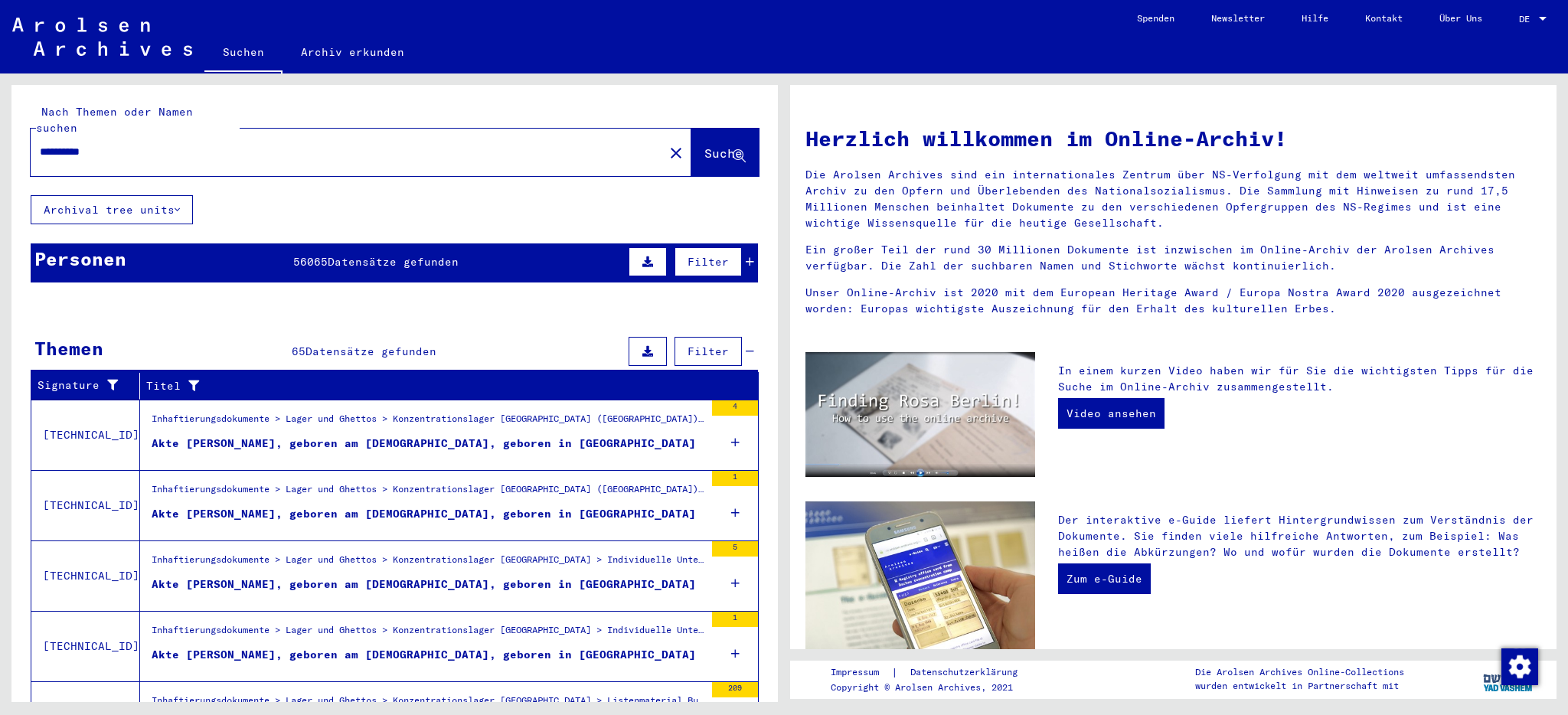
scroll to position [0, 0]
